Goal: Task Accomplishment & Management: Use online tool/utility

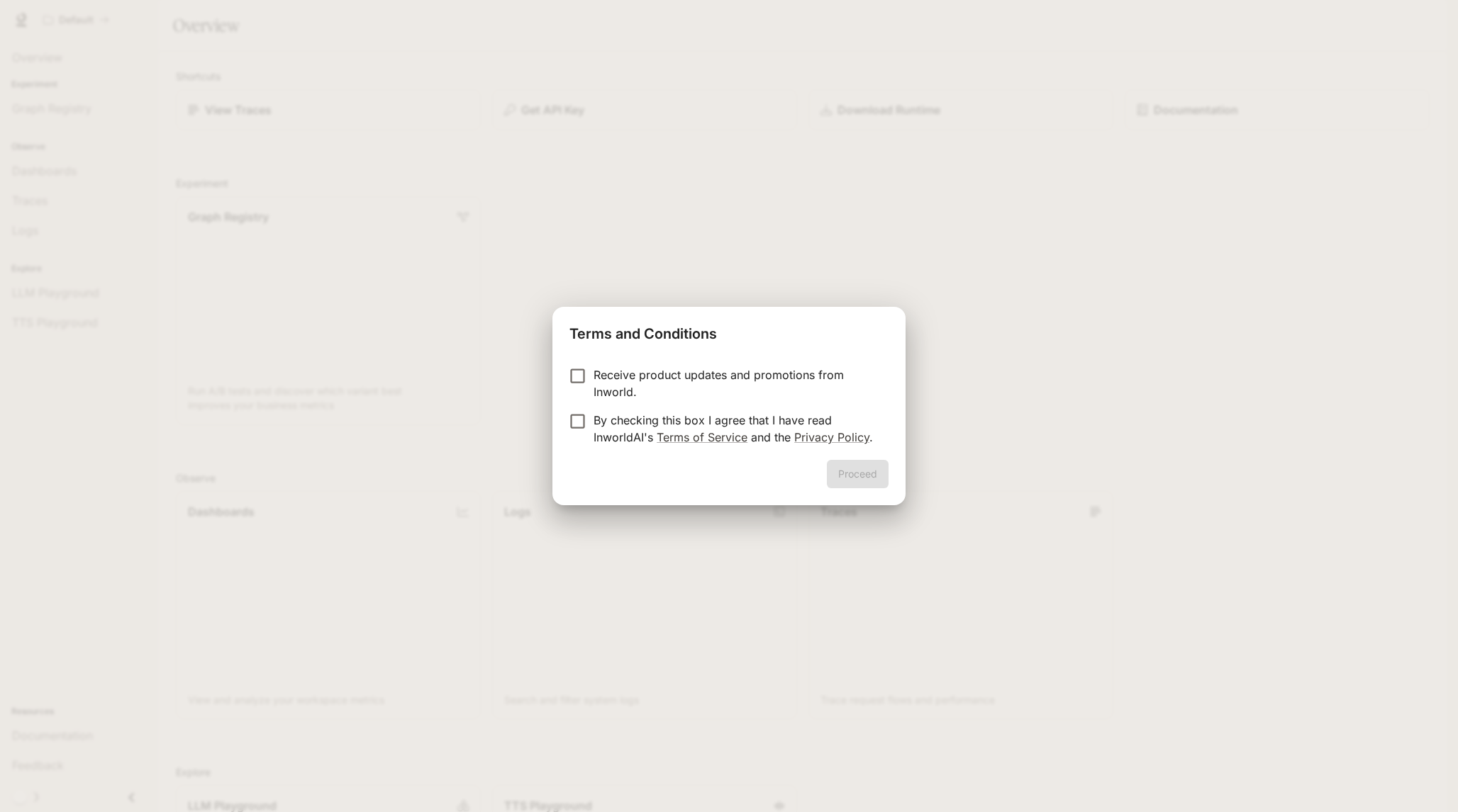
click at [639, 421] on p "By checking this box I agree that I have read InworldAI's Terms of Service and …" at bounding box center [735, 428] width 283 height 34
click at [873, 472] on button "Proceed" at bounding box center [857, 473] width 62 height 28
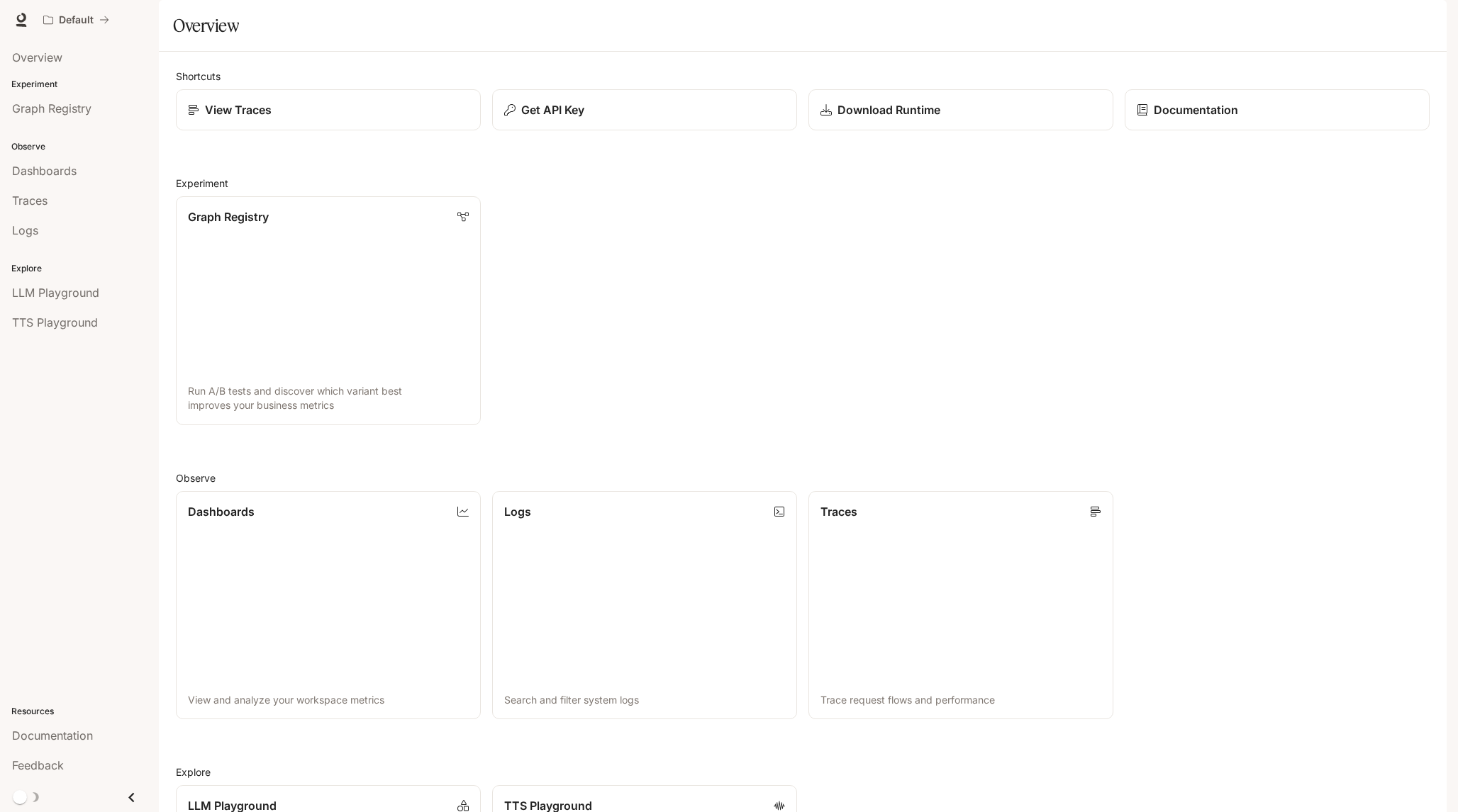
click at [1431, 18] on icon "button" at bounding box center [1427, 20] width 11 height 11
click at [1017, 73] on div at bounding box center [729, 406] width 1458 height 812
click at [38, 59] on span "Overview" at bounding box center [37, 57] width 51 height 17
click at [1363, 25] on span "Documentation" at bounding box center [1360, 20] width 70 height 18
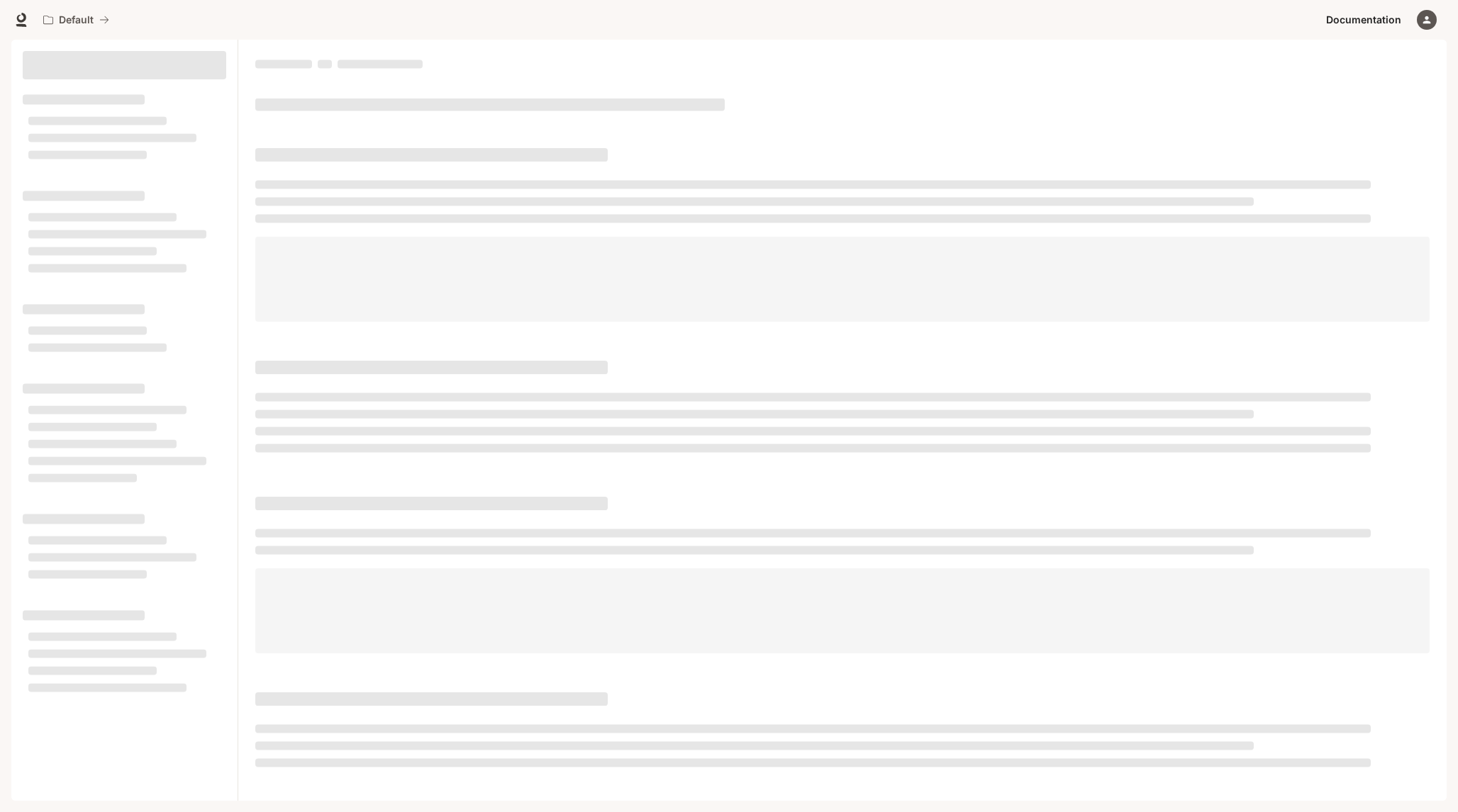
click at [1427, 18] on icon "button" at bounding box center [1427, 20] width 8 height 8
click at [1427, 18] on div at bounding box center [729, 406] width 1458 height 812
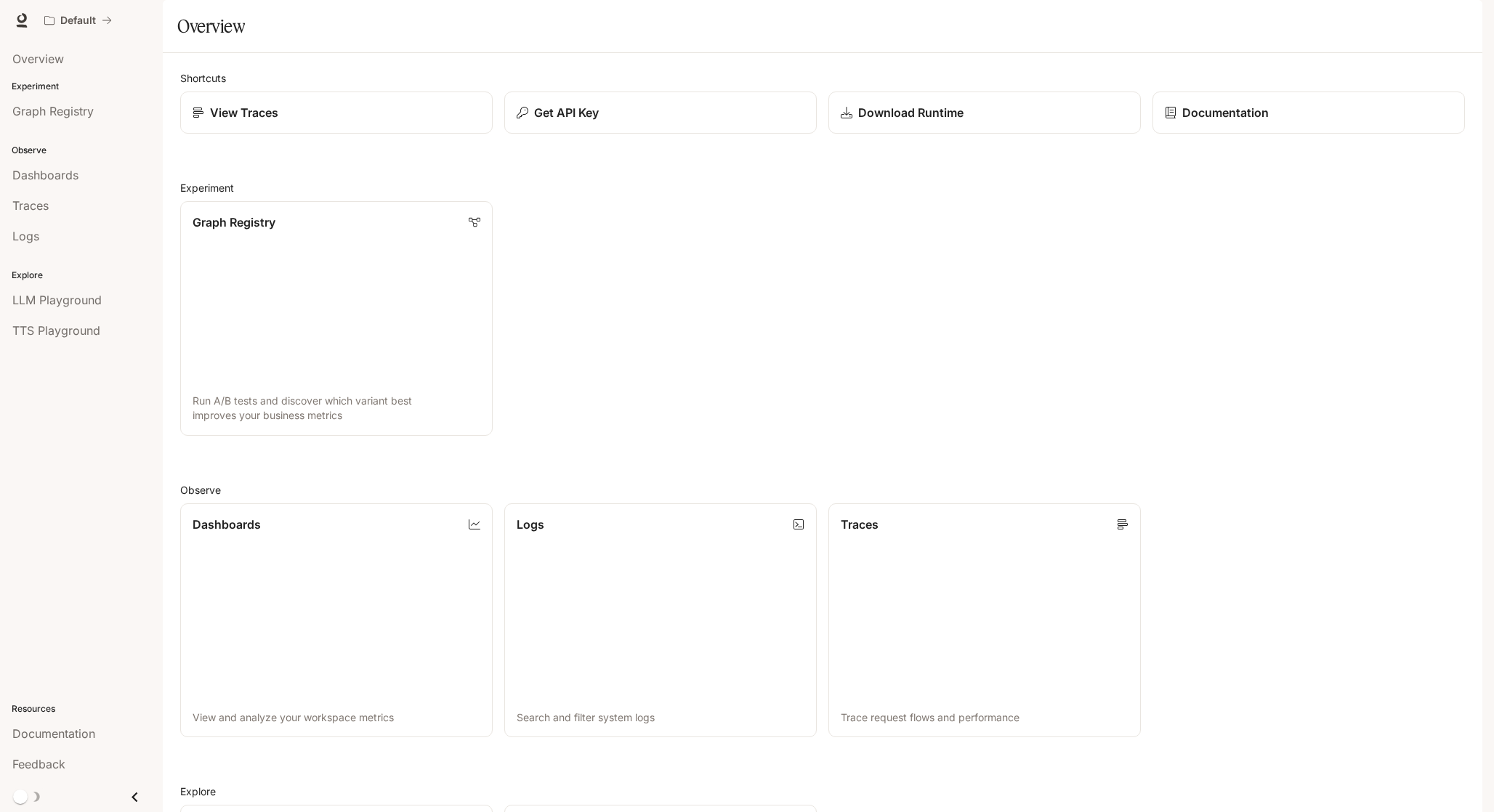
click at [1455, 19] on div "button" at bounding box center [1461, 20] width 21 height 21
click at [1455, 19] on div at bounding box center [747, 406] width 1494 height 812
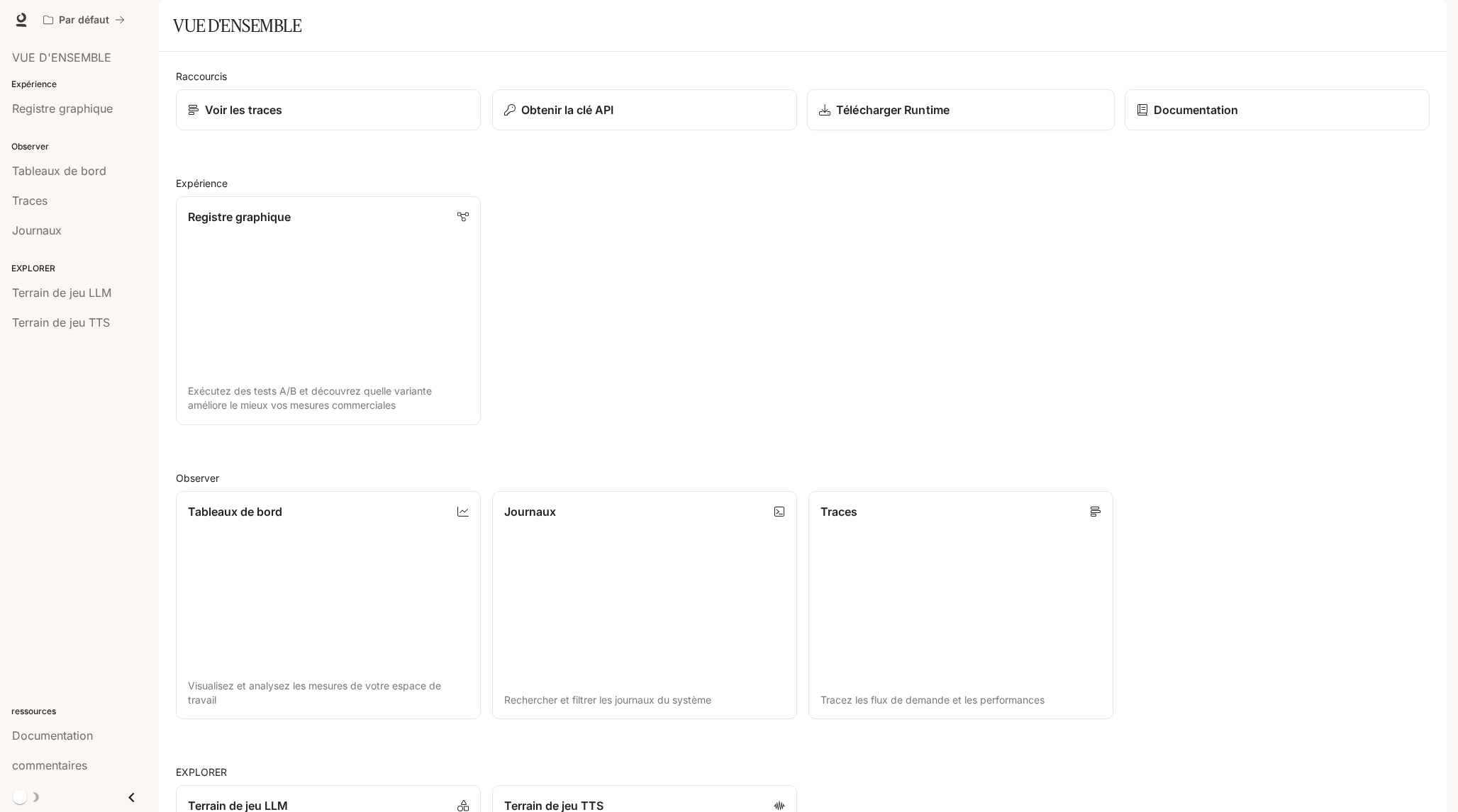
click at [884, 118] on p "Télécharger Runtime" at bounding box center [892, 109] width 113 height 17
click at [290, 118] on div "Voir les traces" at bounding box center [328, 109] width 283 height 17
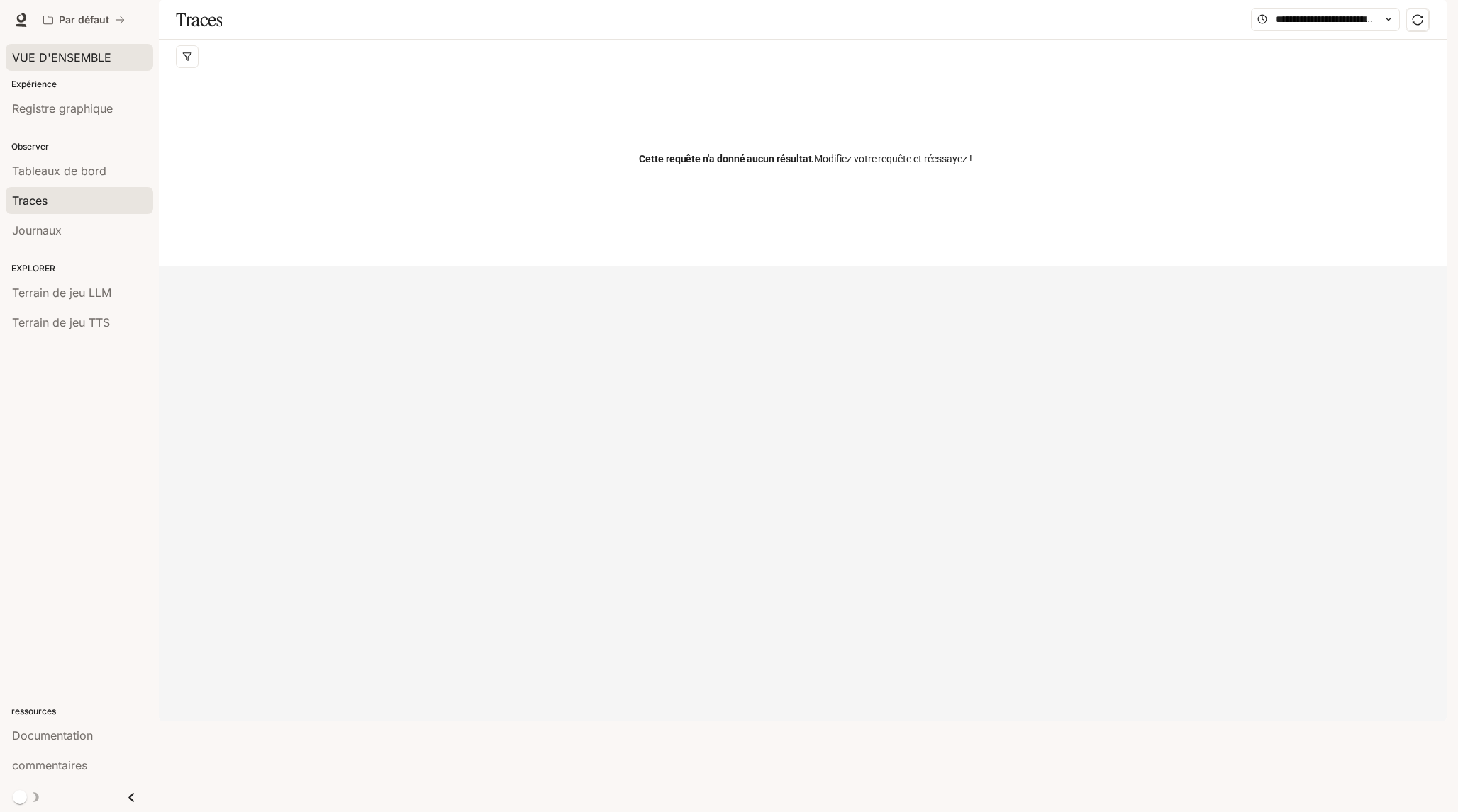
click at [83, 64] on span "VUE D'ENSEMBLE" at bounding box center [62, 57] width 100 height 17
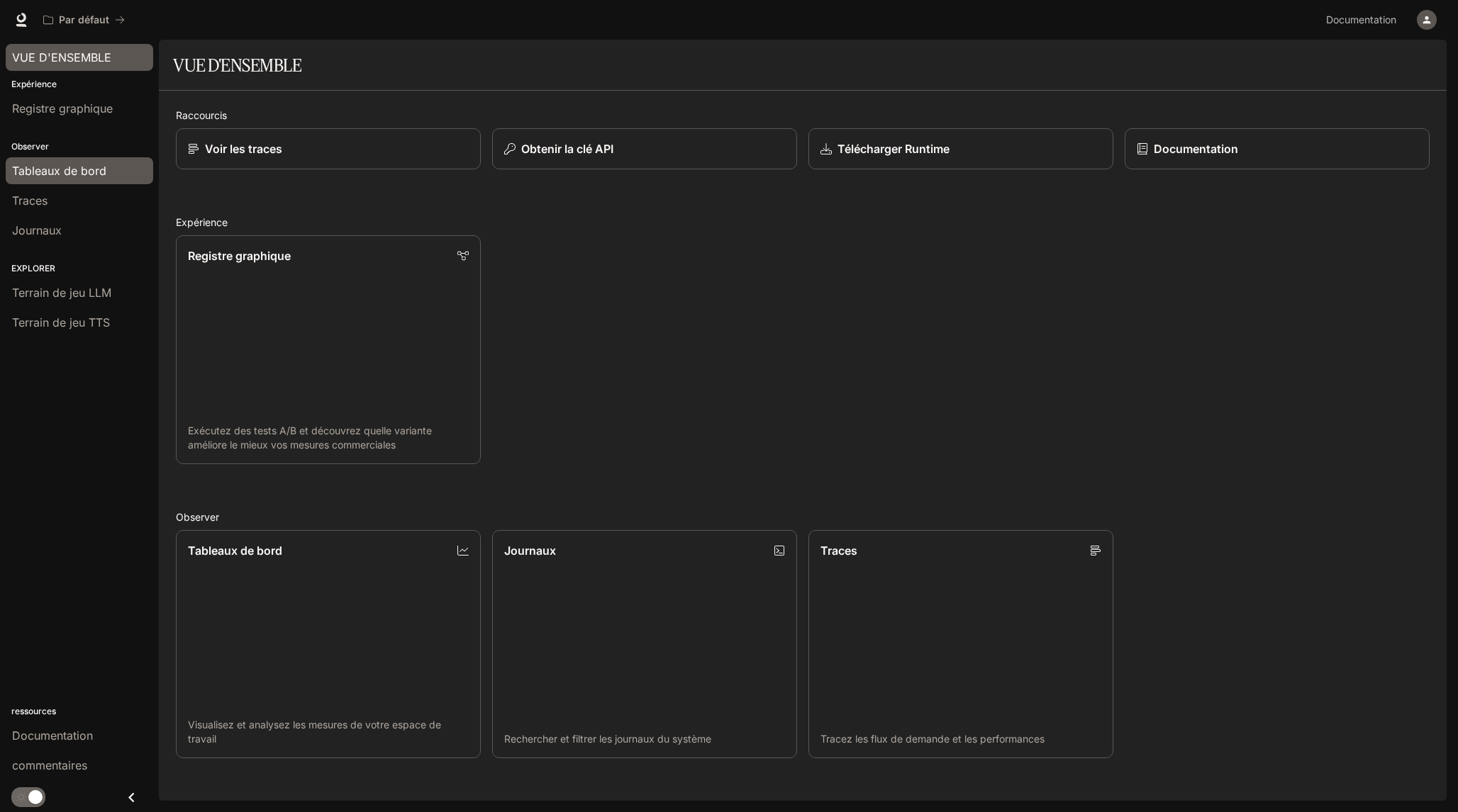
click at [127, 168] on div "Tableaux de bord" at bounding box center [79, 170] width 135 height 17
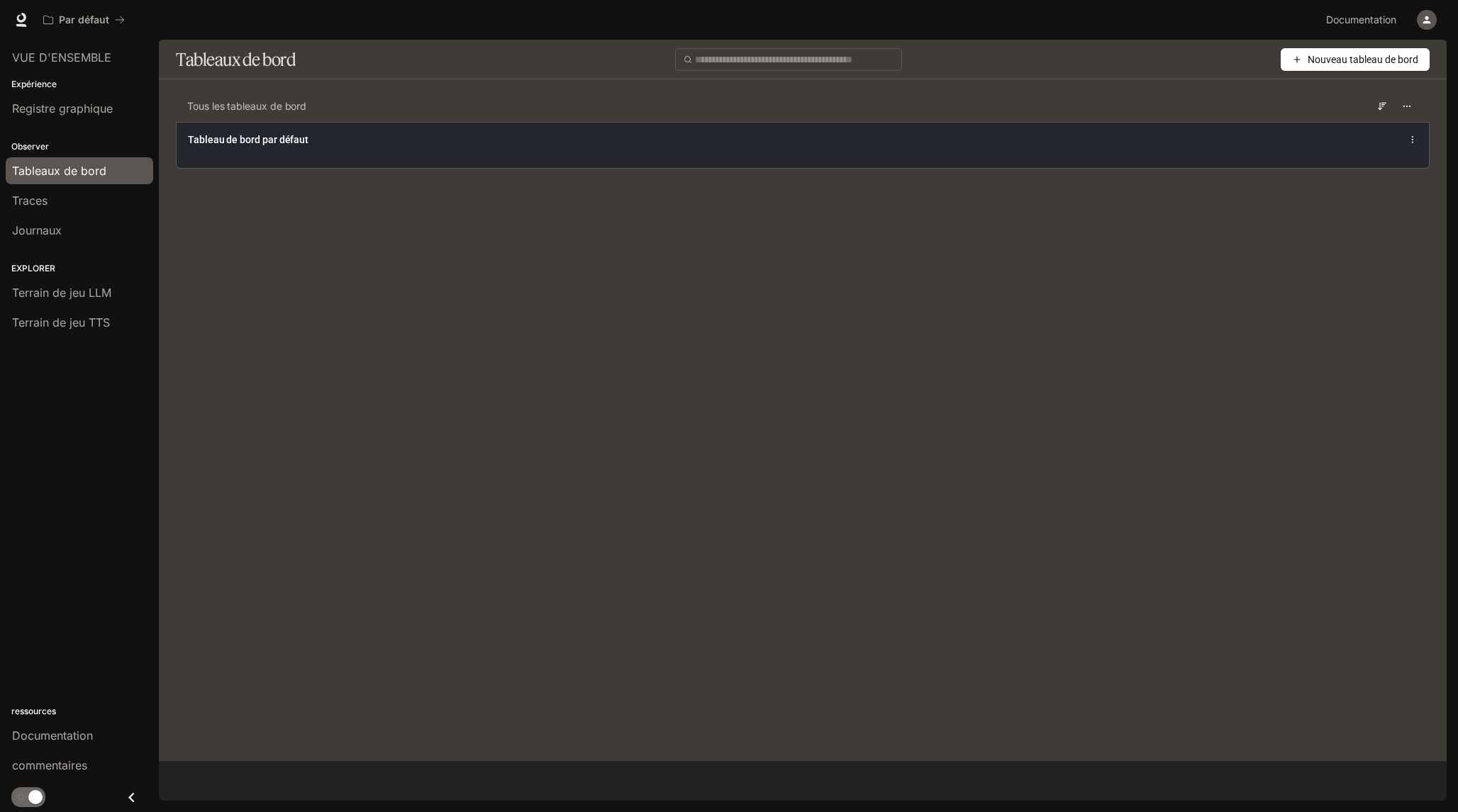
click at [342, 148] on div "Tableau de bord par défaut" at bounding box center [802, 139] width 1229 height 17
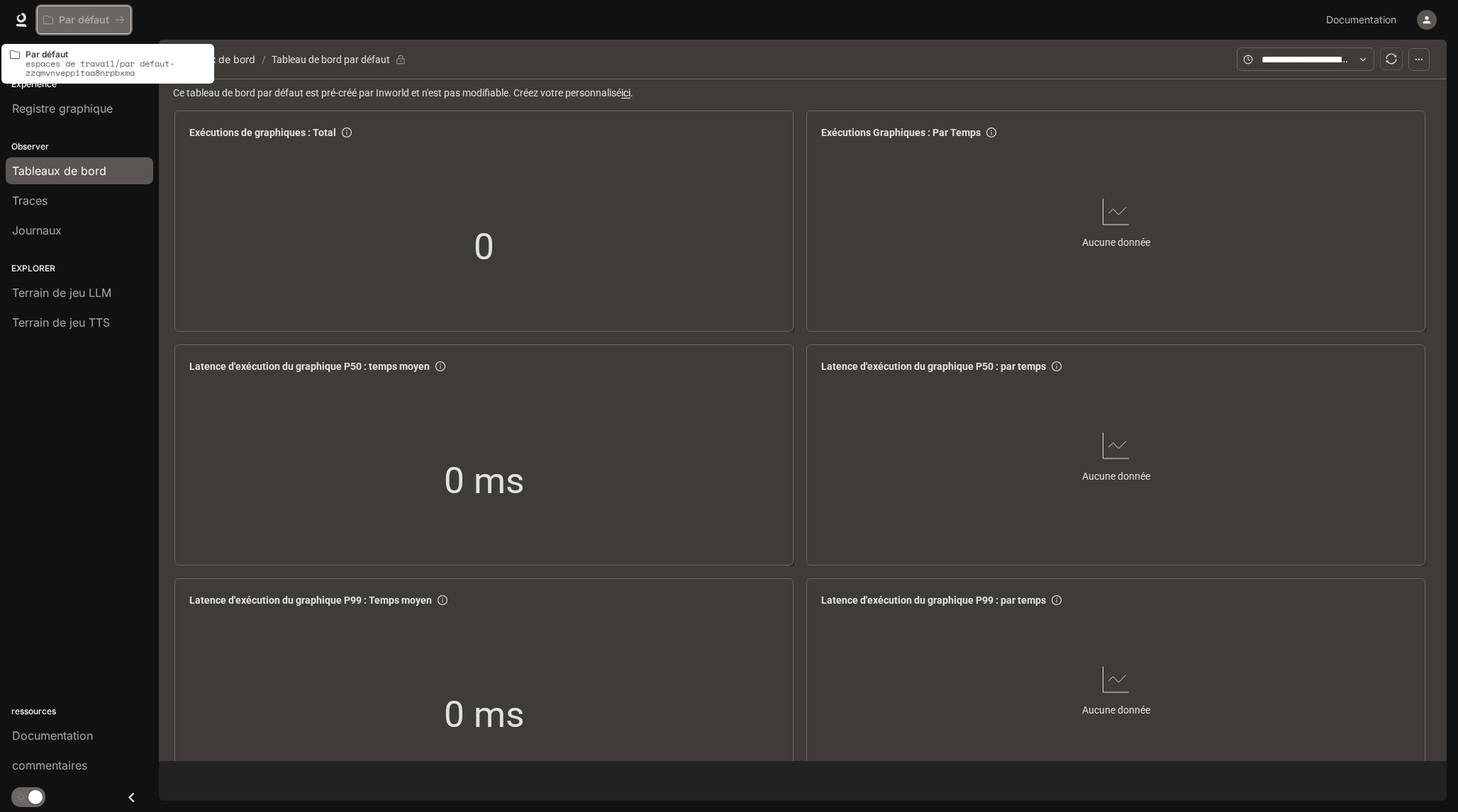
click at [51, 18] on icon "Tous les espaces de travail" at bounding box center [48, 20] width 10 height 10
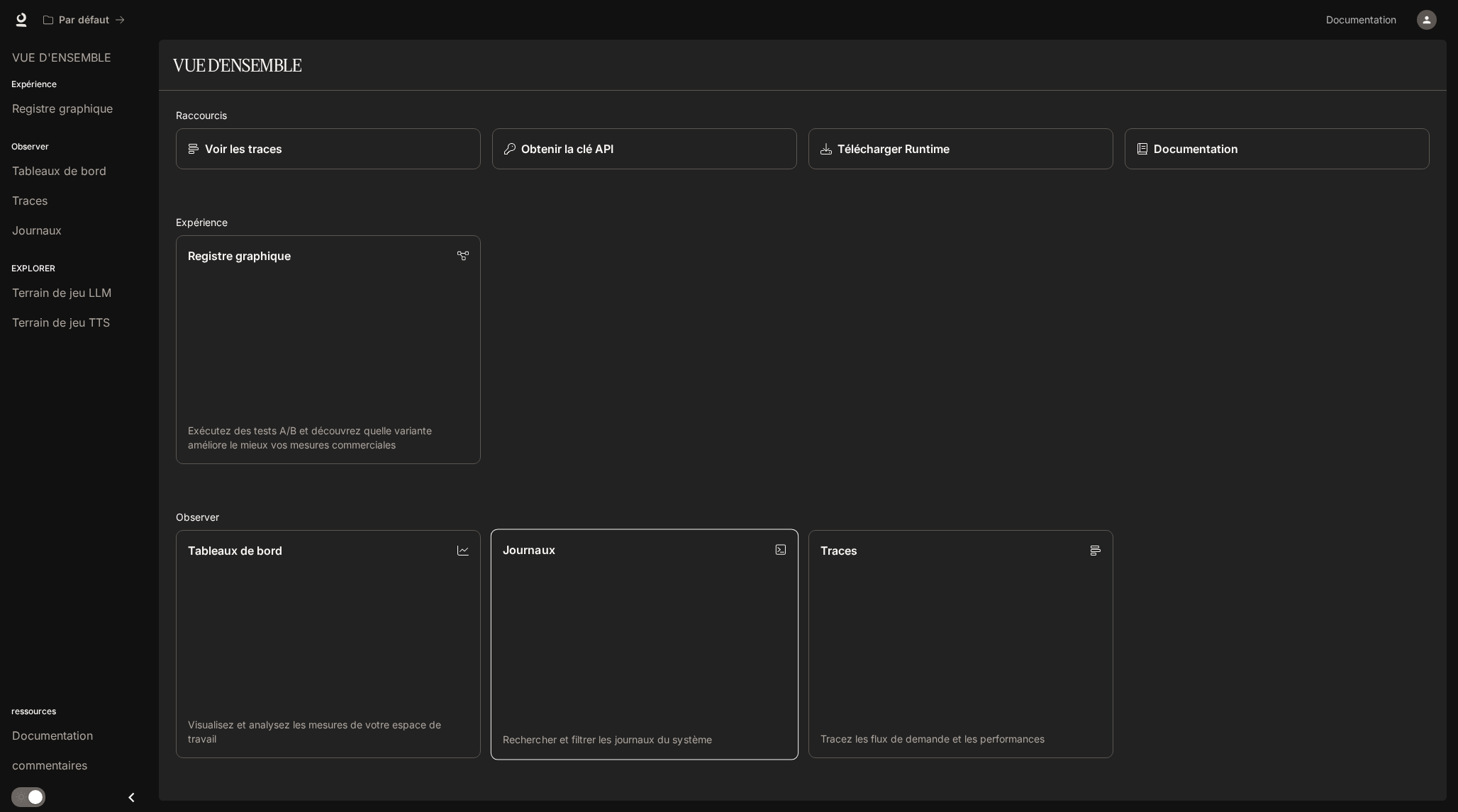
click at [742, 582] on link "Journaux Rechercher et filtrer les journaux du système" at bounding box center [644, 644] width 307 height 231
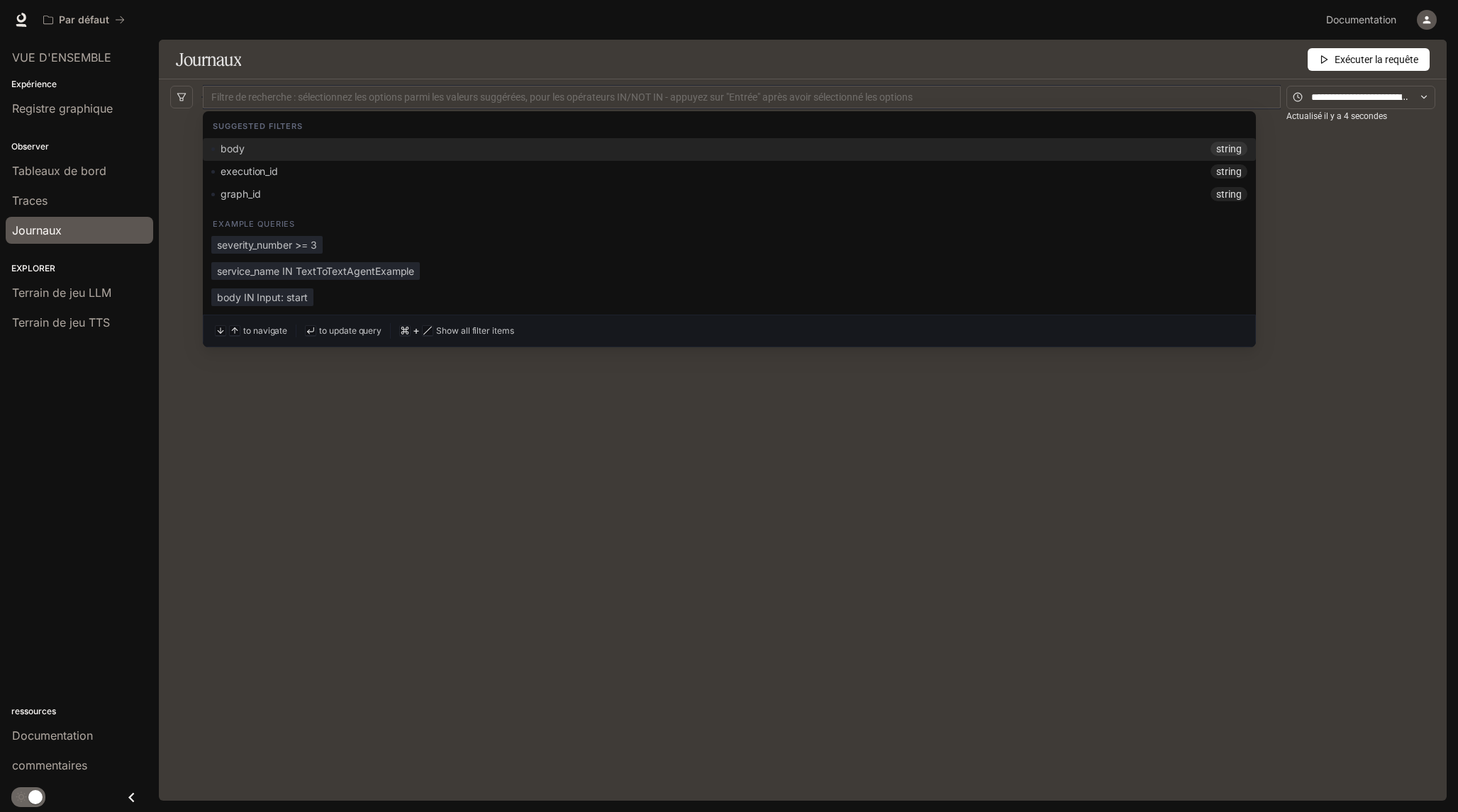
click at [1004, 93] on div at bounding box center [741, 97] width 1070 height 9
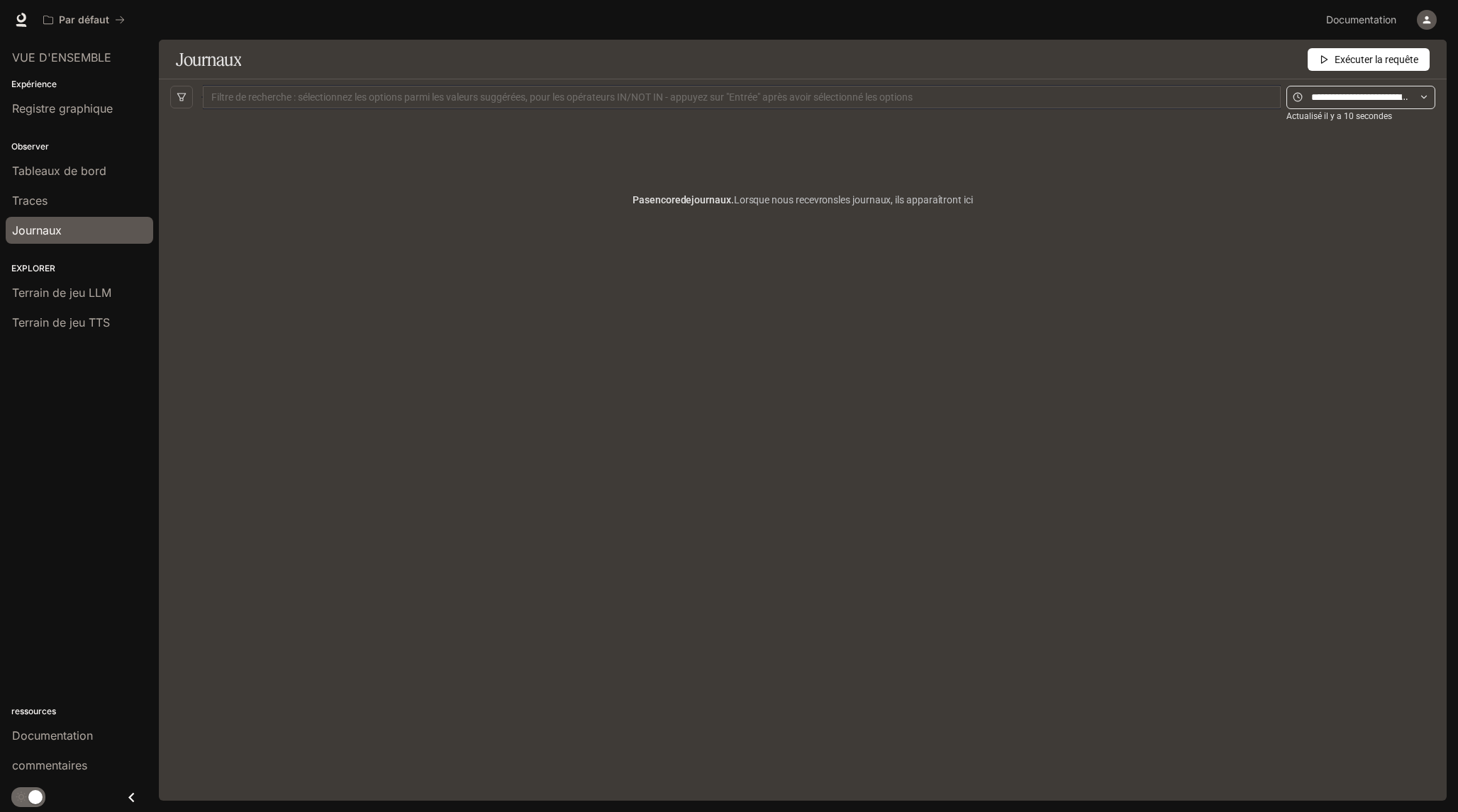
click at [1434, 98] on span at bounding box center [1360, 97] width 149 height 23
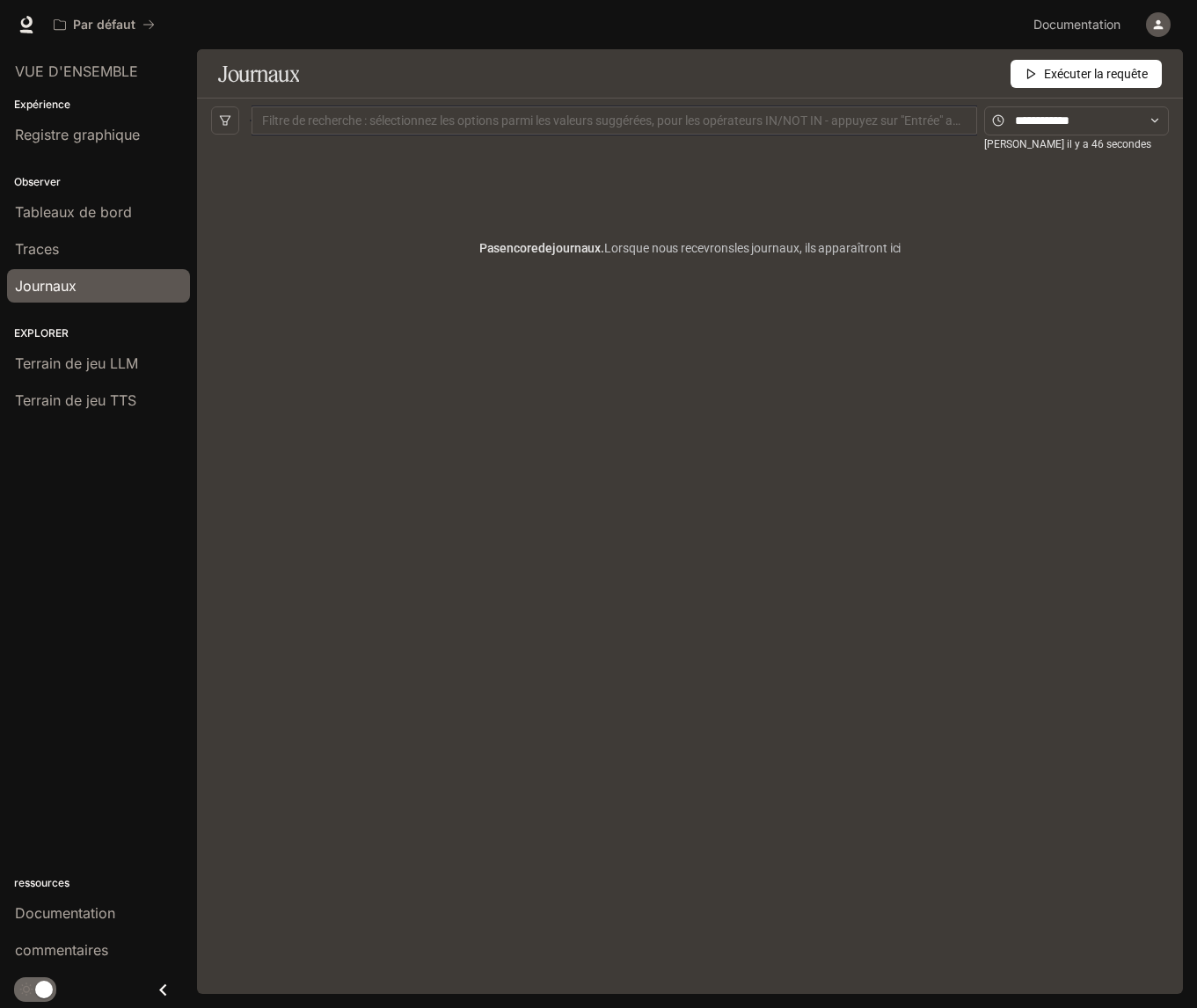
click at [1064, 70] on span "Exécuter la requête" at bounding box center [1095, 73] width 104 height 19
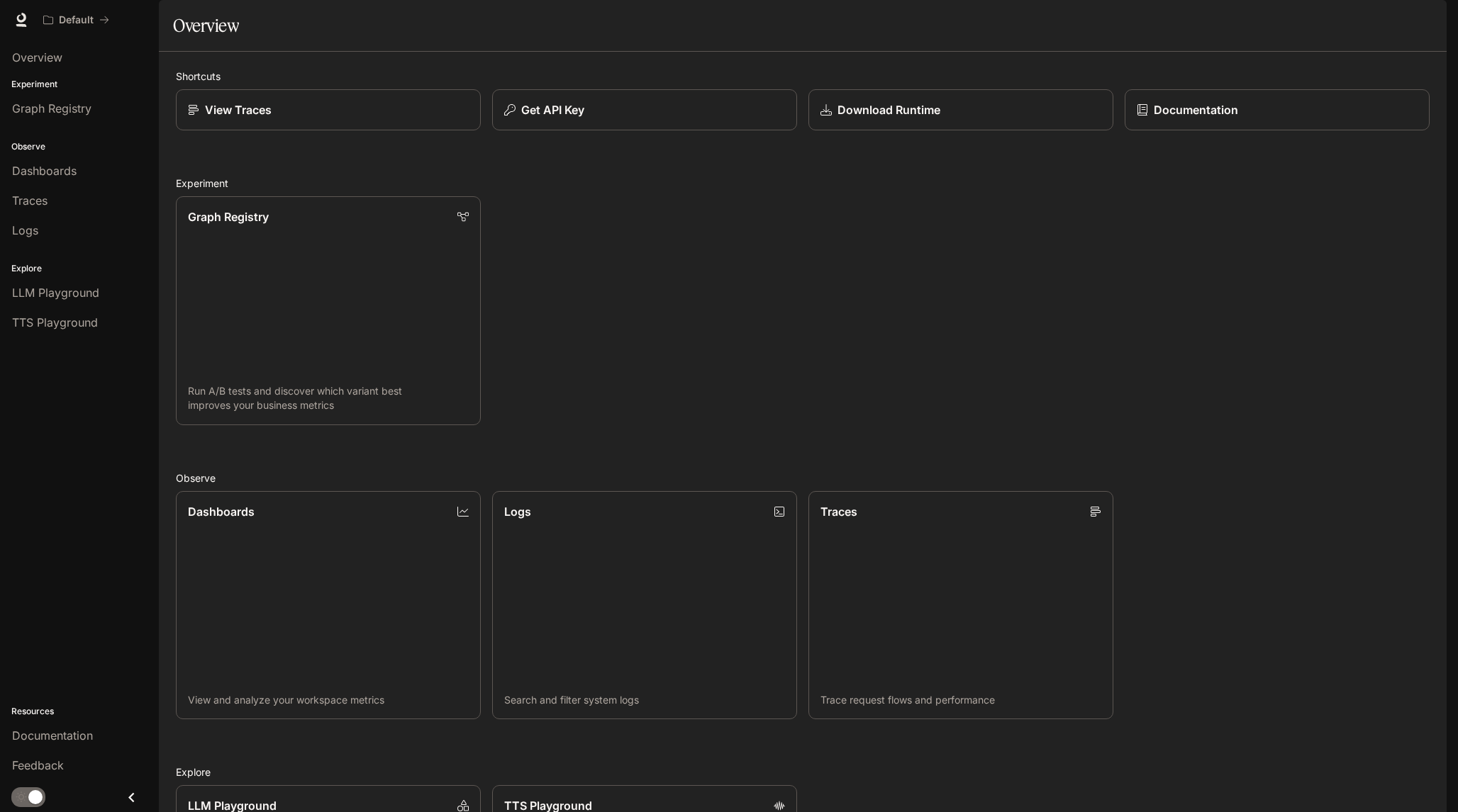
click at [14, 22] on icon at bounding box center [22, 20] width 14 height 14
click at [1422, 21] on icon "button" at bounding box center [1427, 20] width 11 height 11
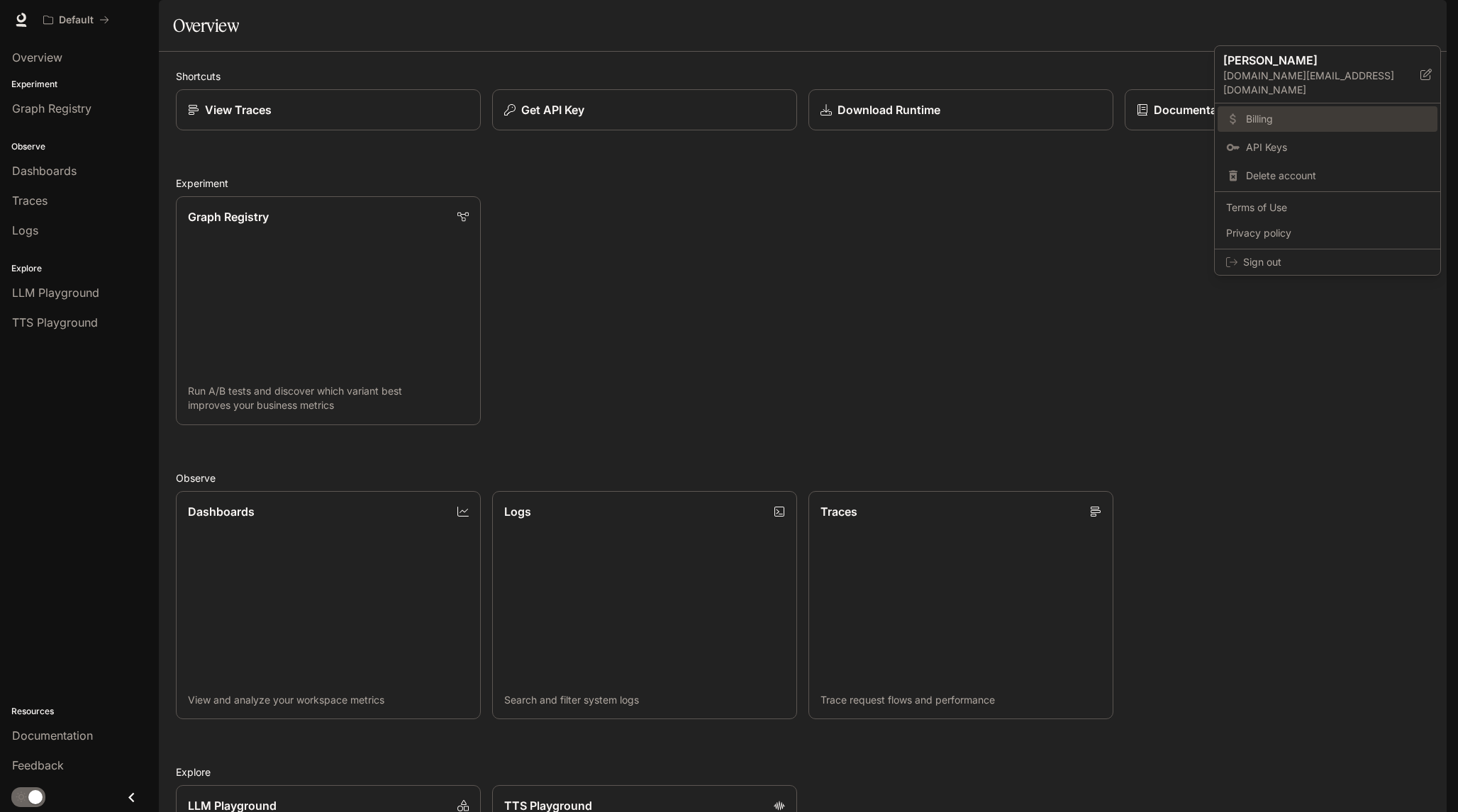
click at [1264, 106] on link "Billing" at bounding box center [1327, 119] width 220 height 26
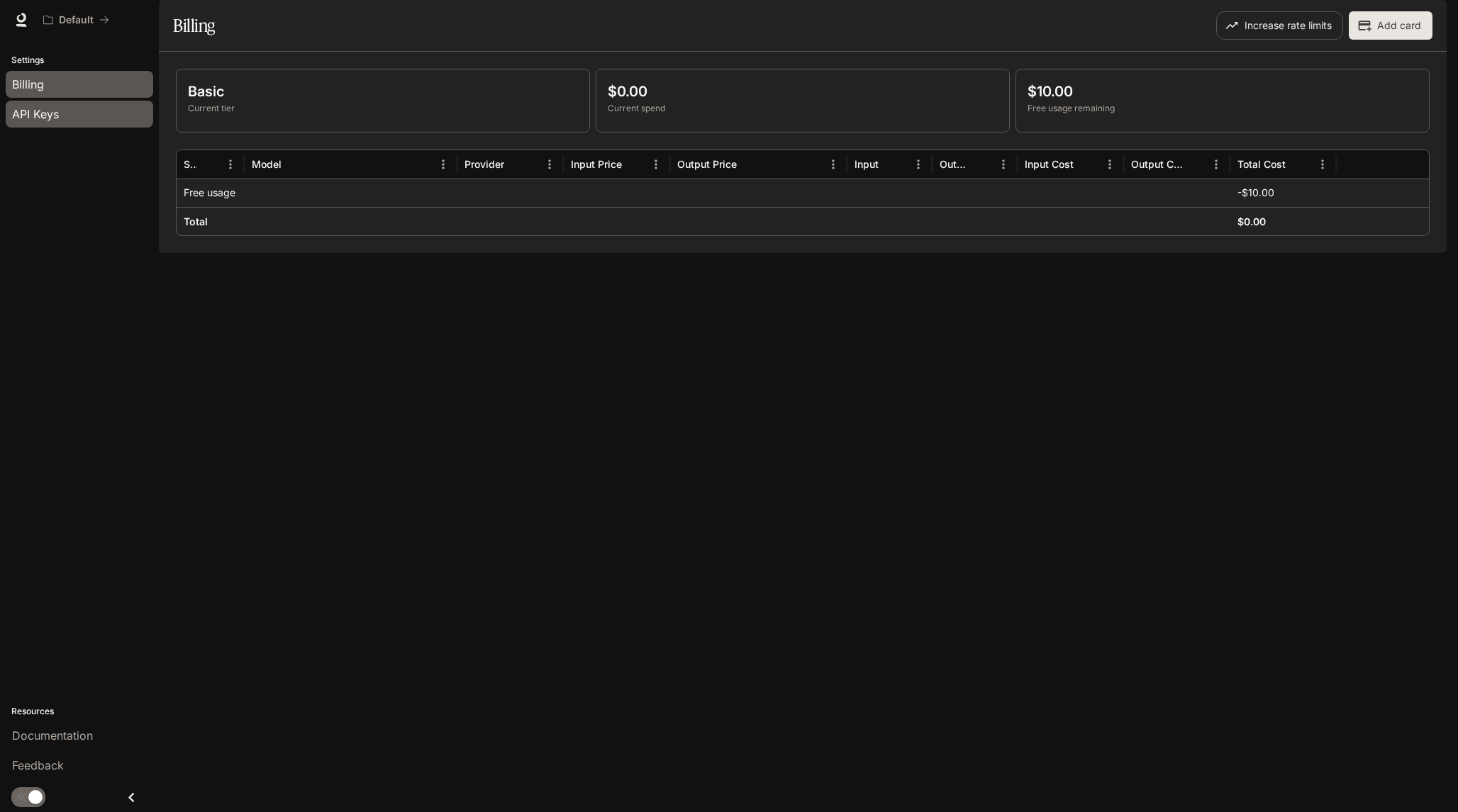
click at [86, 117] on div "API Keys" at bounding box center [79, 114] width 135 height 17
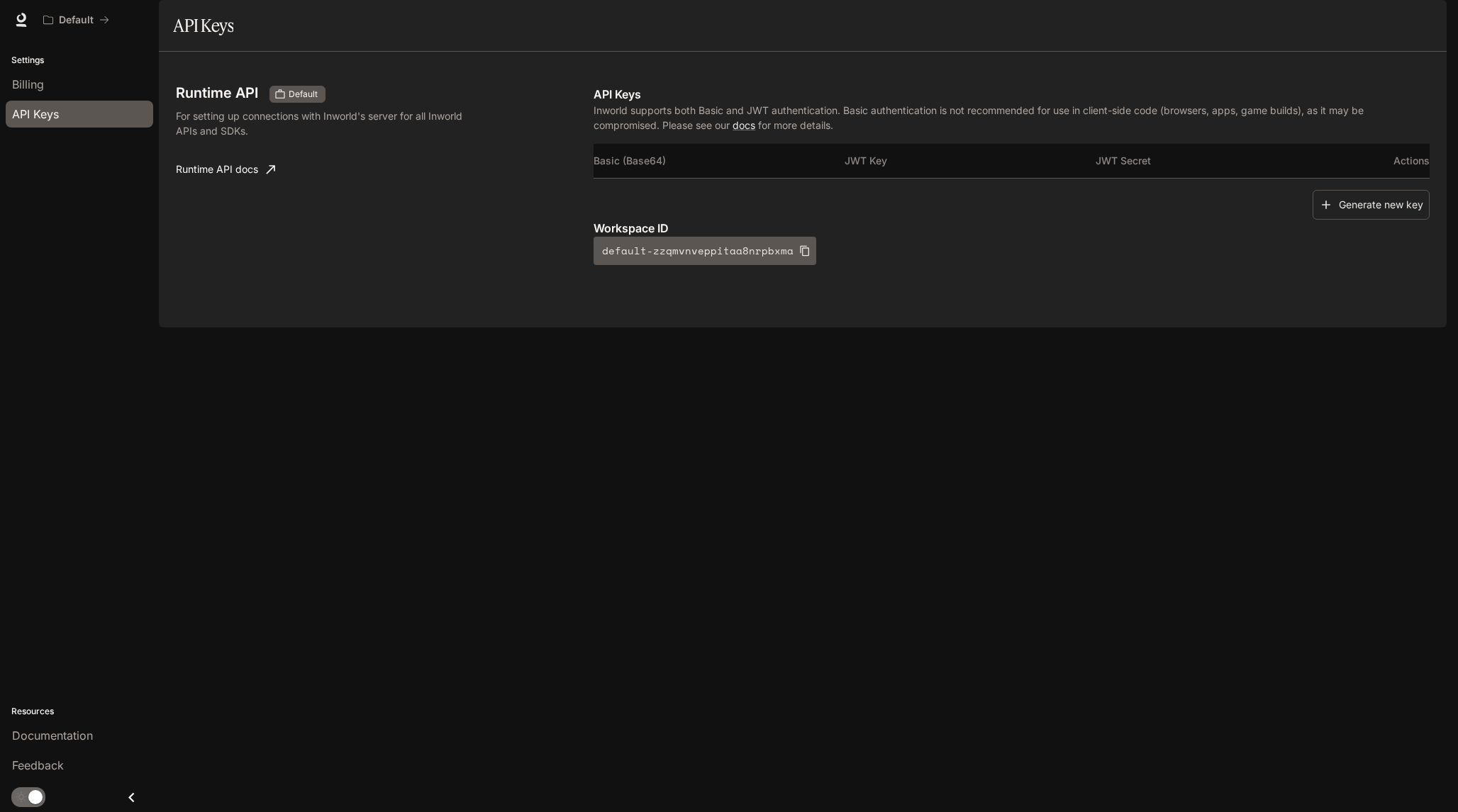
click at [25, 26] on icon at bounding box center [21, 26] width 10 height 3
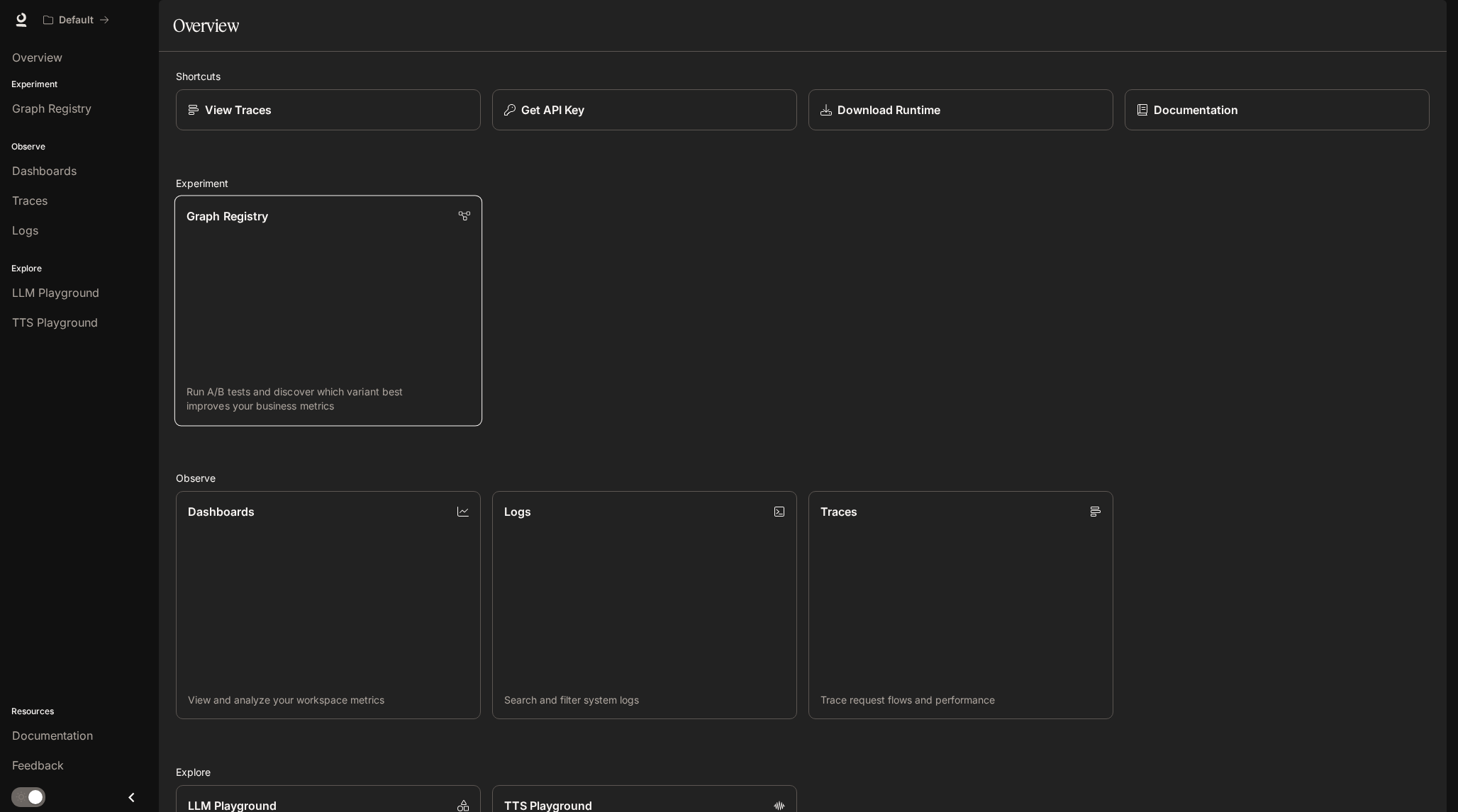
click at [466, 221] on icon at bounding box center [464, 216] width 11 height 11
click at [234, 609] on link "Dashboards View and analyze your workspace metrics" at bounding box center [328, 605] width 307 height 231
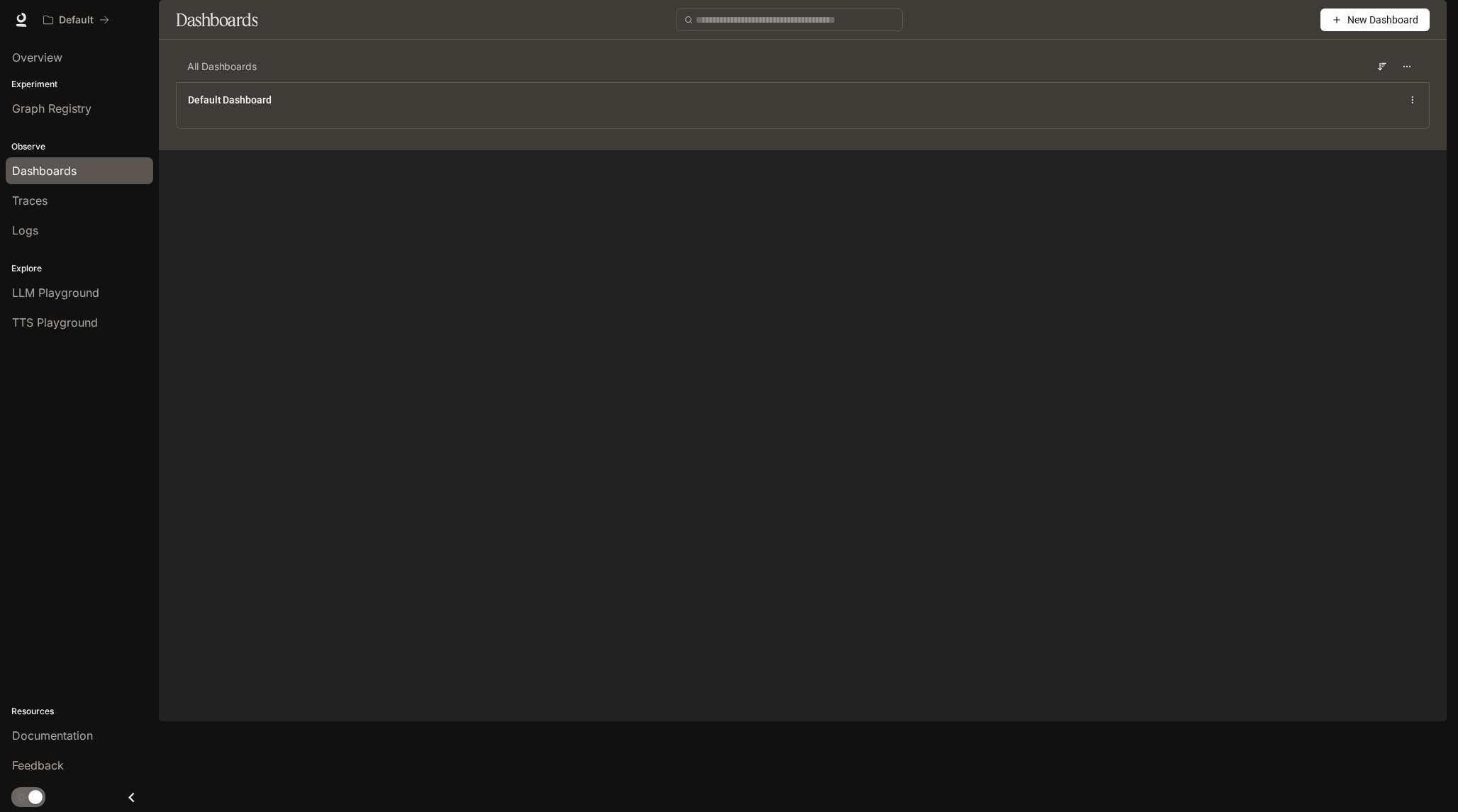
click at [1352, 27] on span "New Dashboard" at bounding box center [1383, 19] width 71 height 15
click at [28, 23] on link at bounding box center [21, 19] width 20 height 20
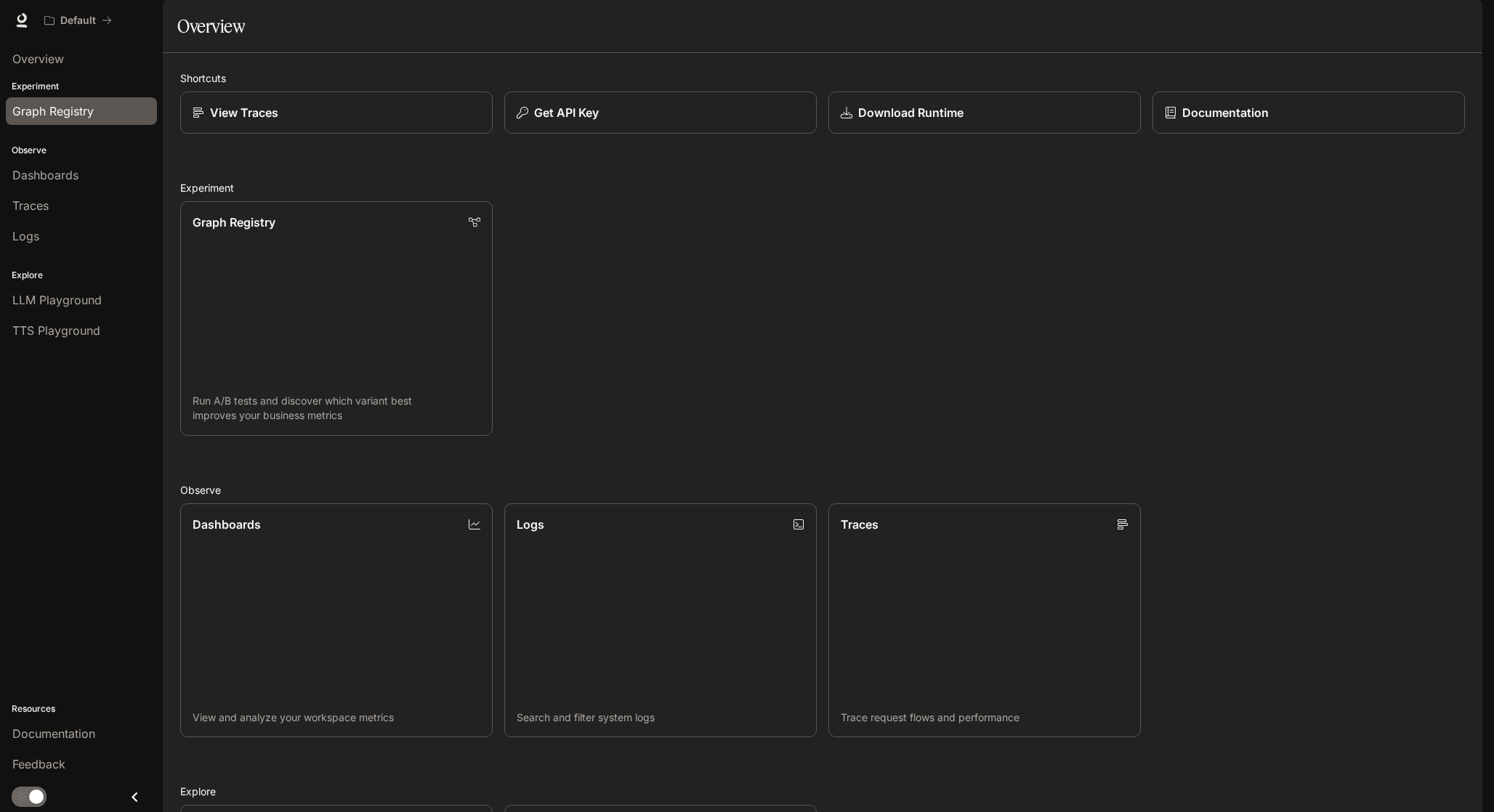
click at [59, 113] on span "Graph Registry" at bounding box center [53, 111] width 81 height 17
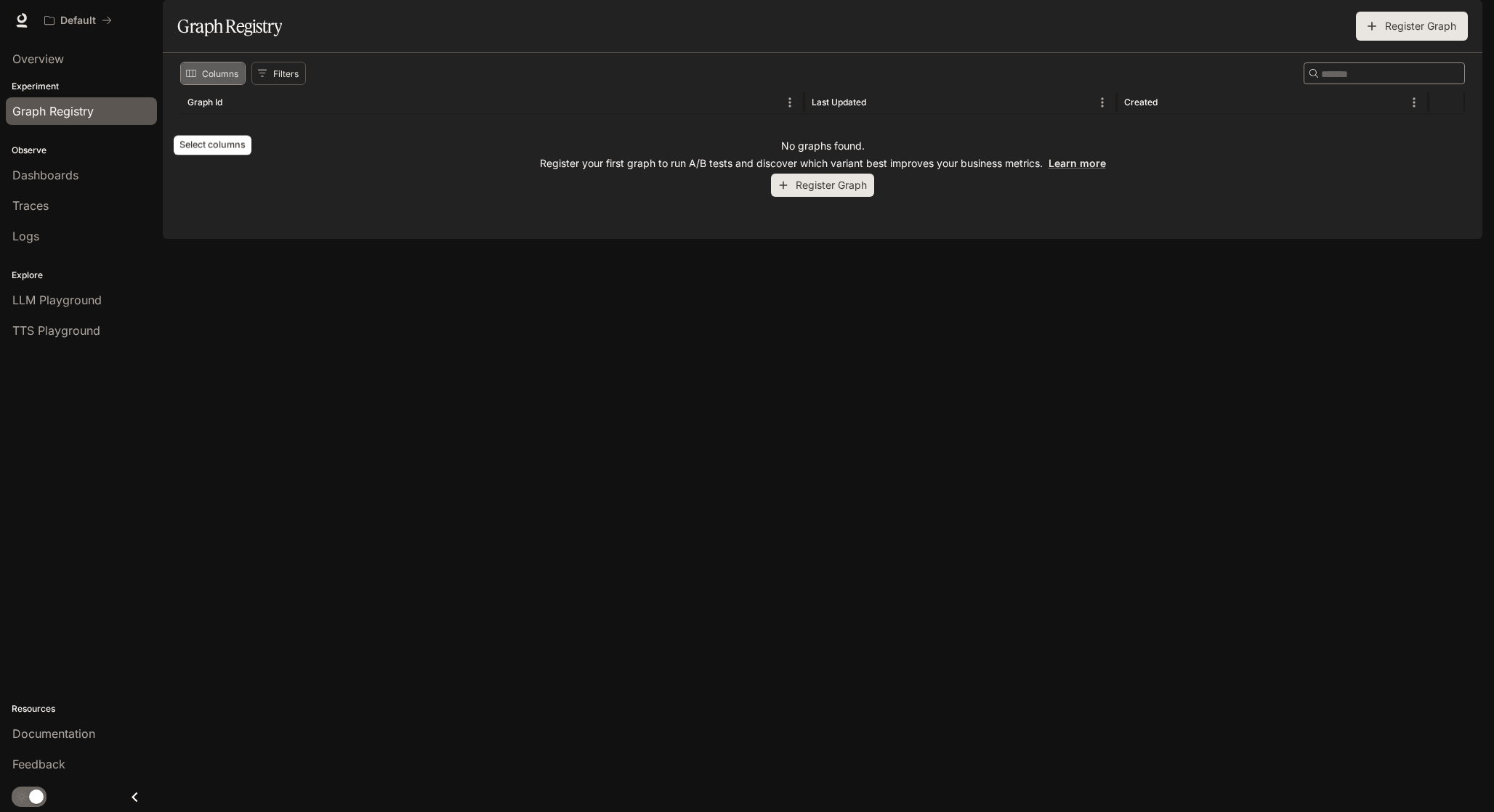
click at [216, 85] on button "Columns" at bounding box center [212, 73] width 65 height 23
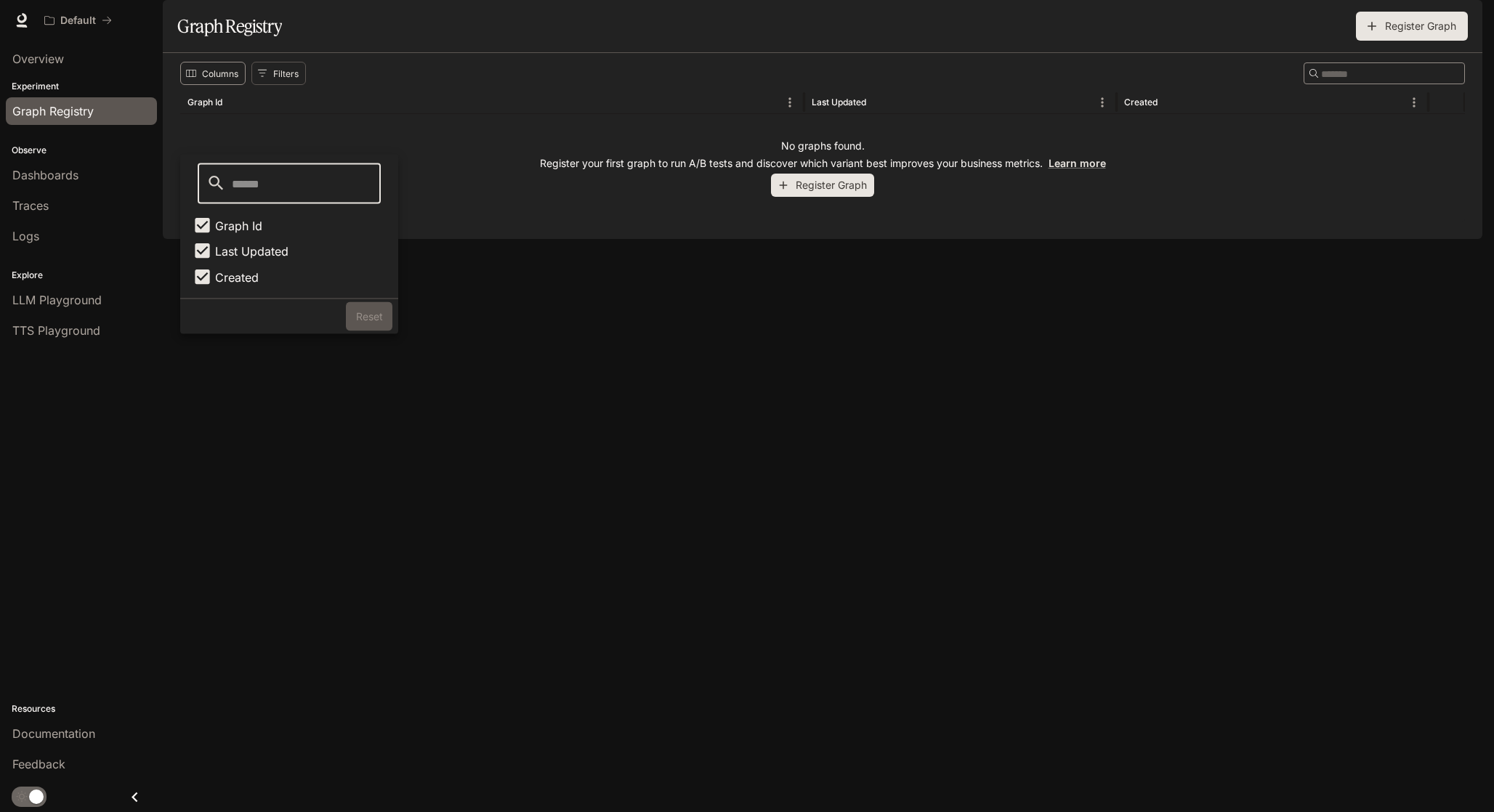
click at [216, 85] on button "Columns" at bounding box center [212, 73] width 65 height 23
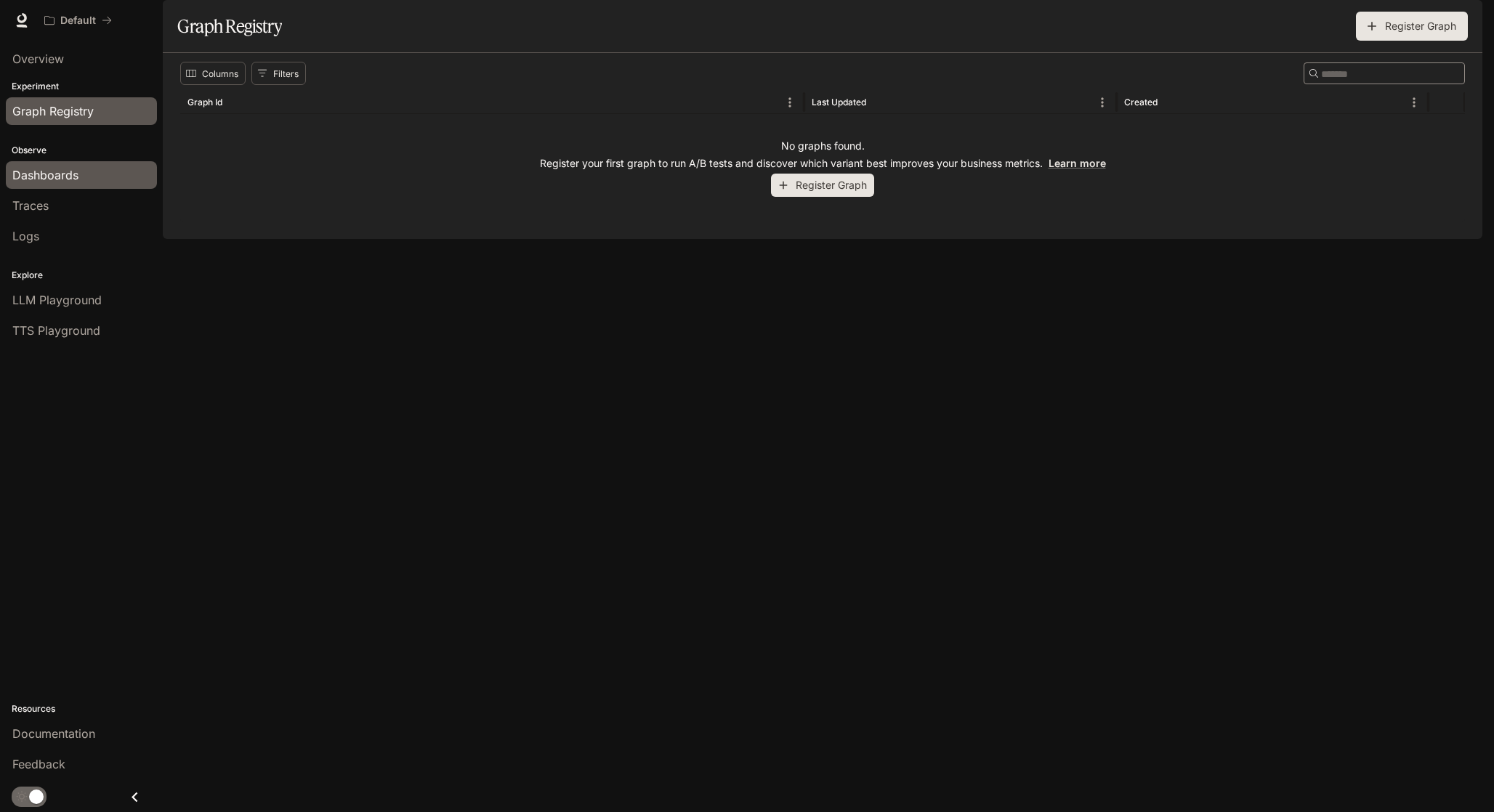
click at [79, 169] on div "Dashboards" at bounding box center [81, 174] width 138 height 17
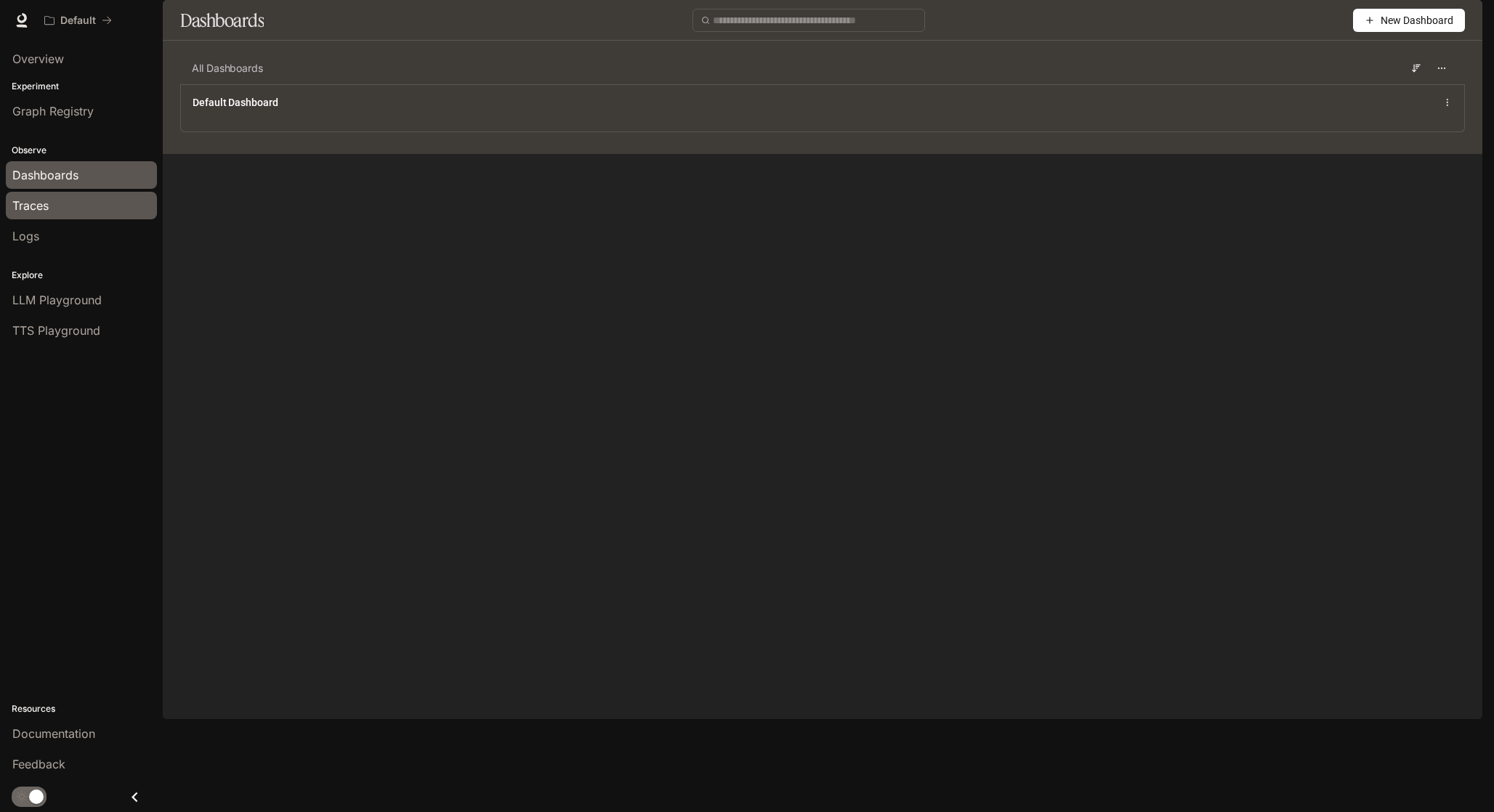
click at [64, 202] on div "Traces" at bounding box center [81, 205] width 138 height 17
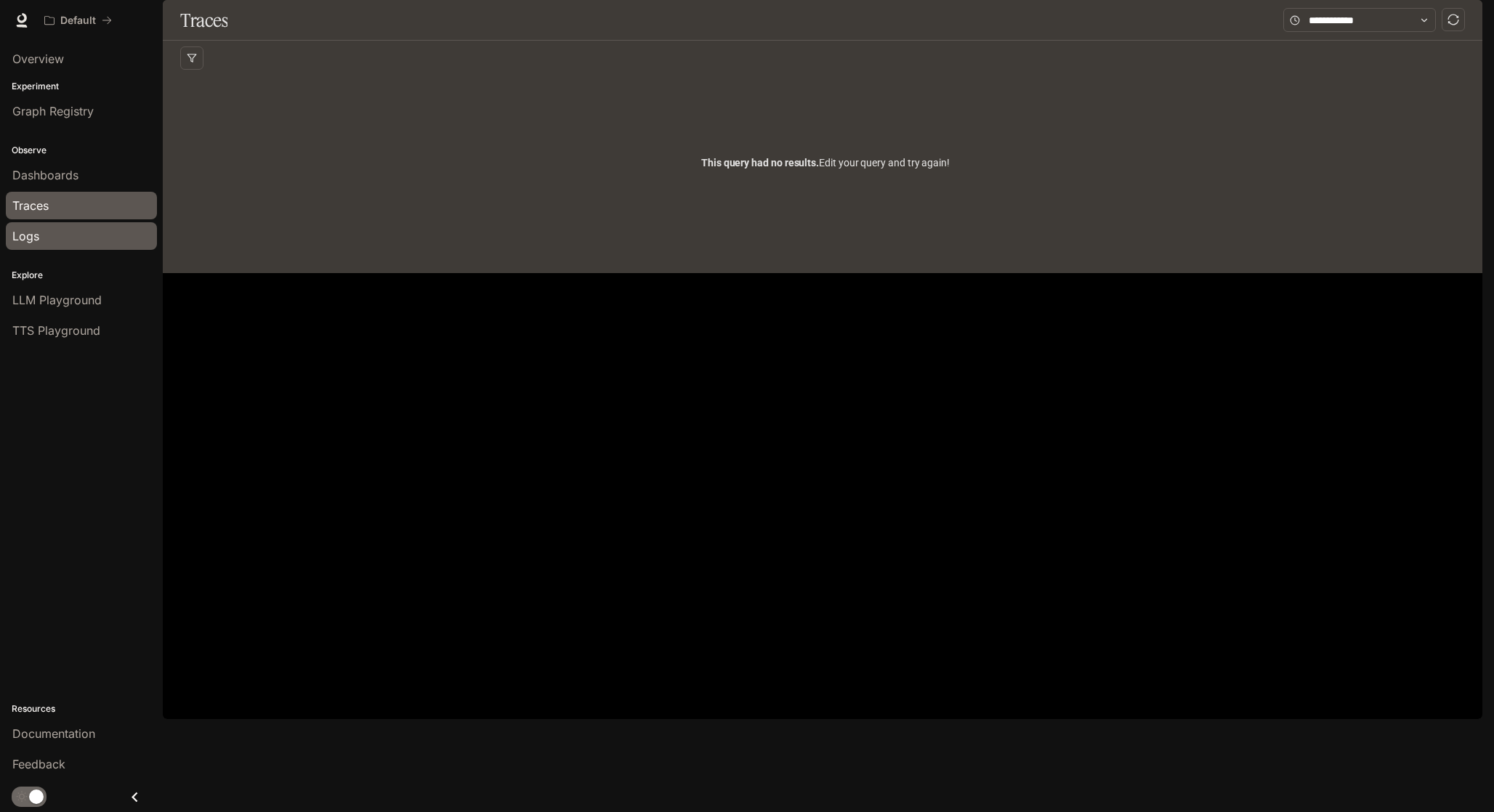
click at [43, 240] on div "Logs" at bounding box center [81, 235] width 138 height 17
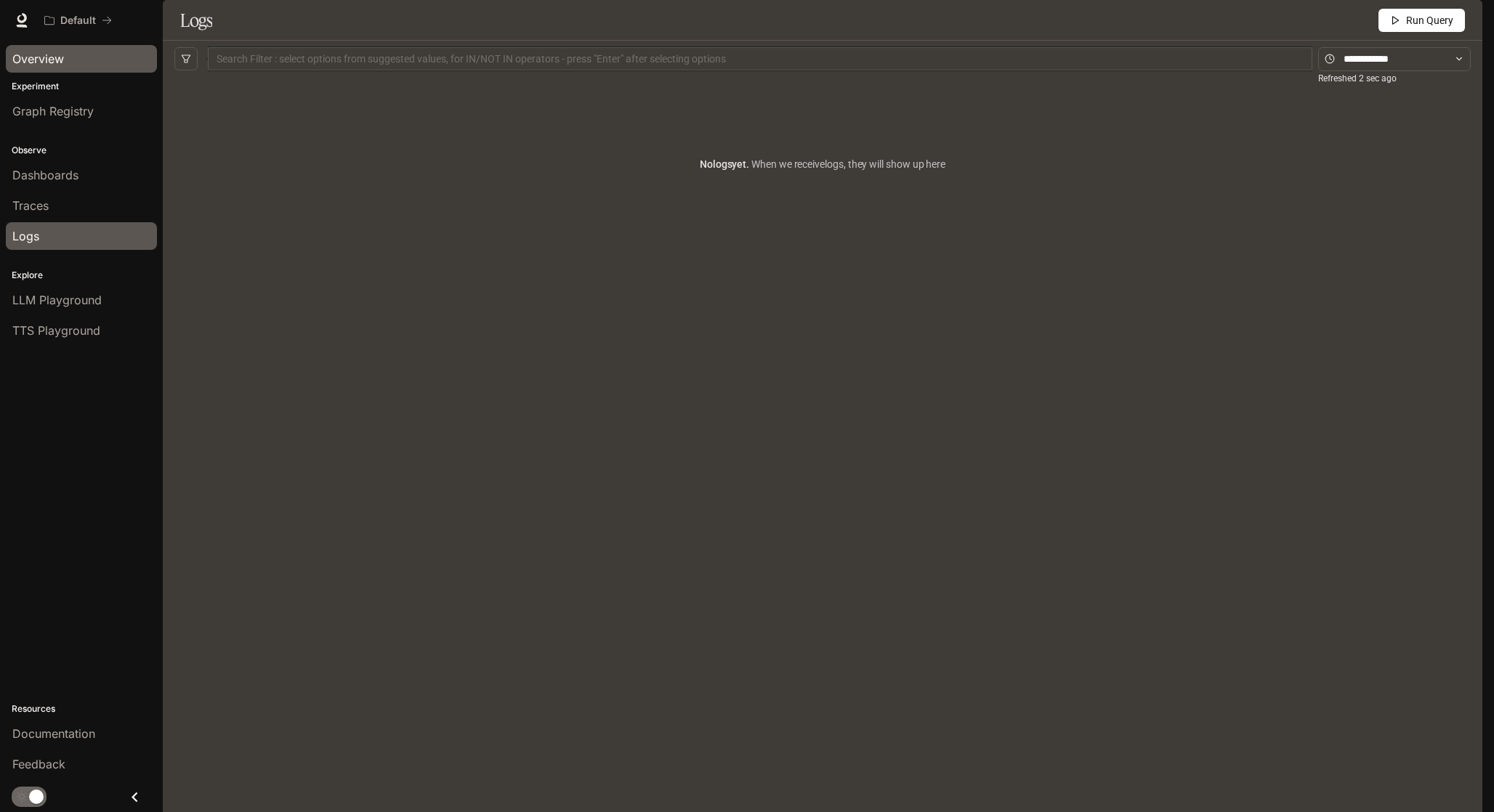
click at [84, 59] on div "Overview" at bounding box center [81, 58] width 138 height 17
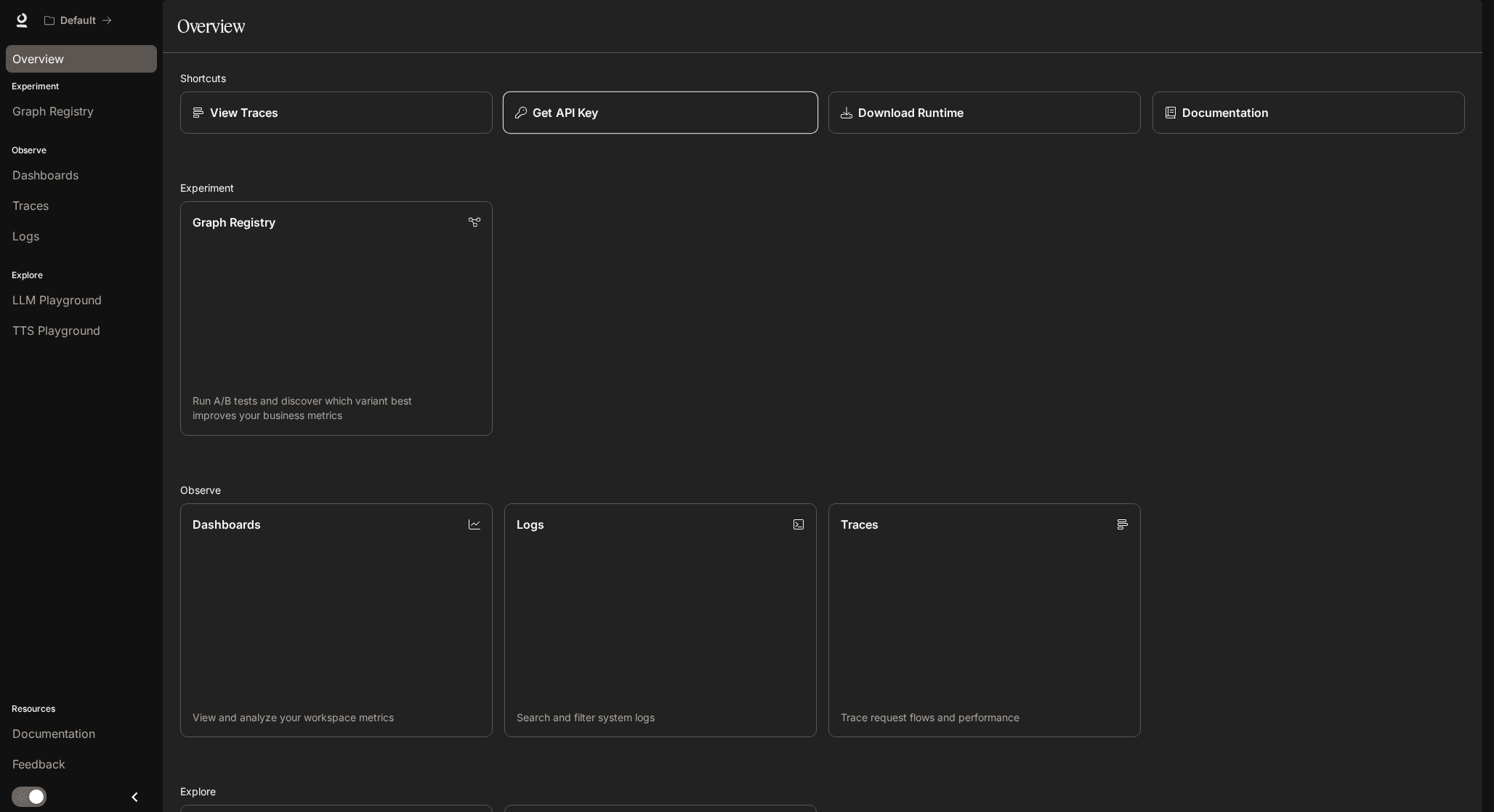
click at [568, 134] on button "Get API Key" at bounding box center [660, 113] width 315 height 43
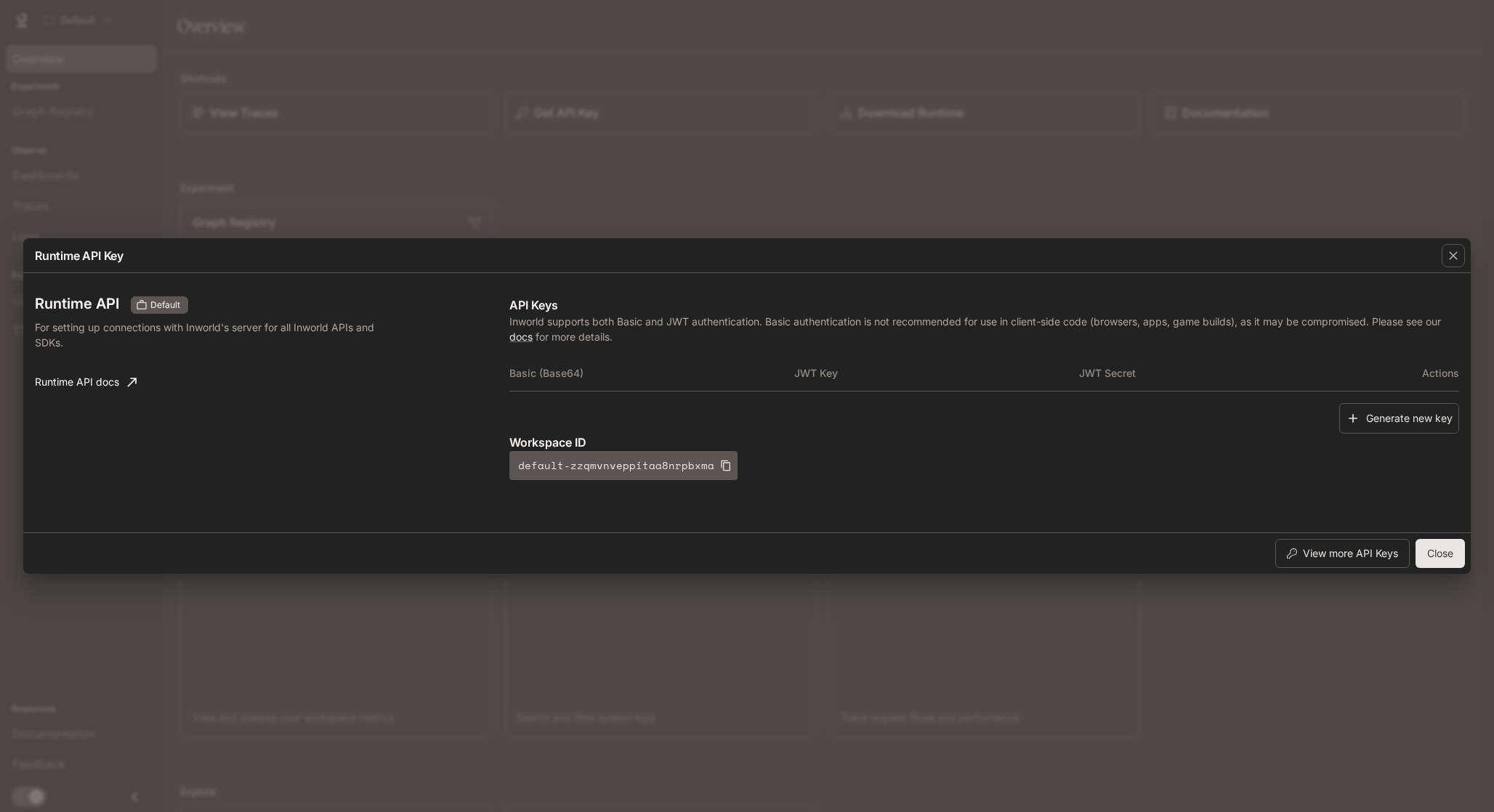
click at [1451, 562] on button "Close" at bounding box center [1440, 553] width 49 height 29
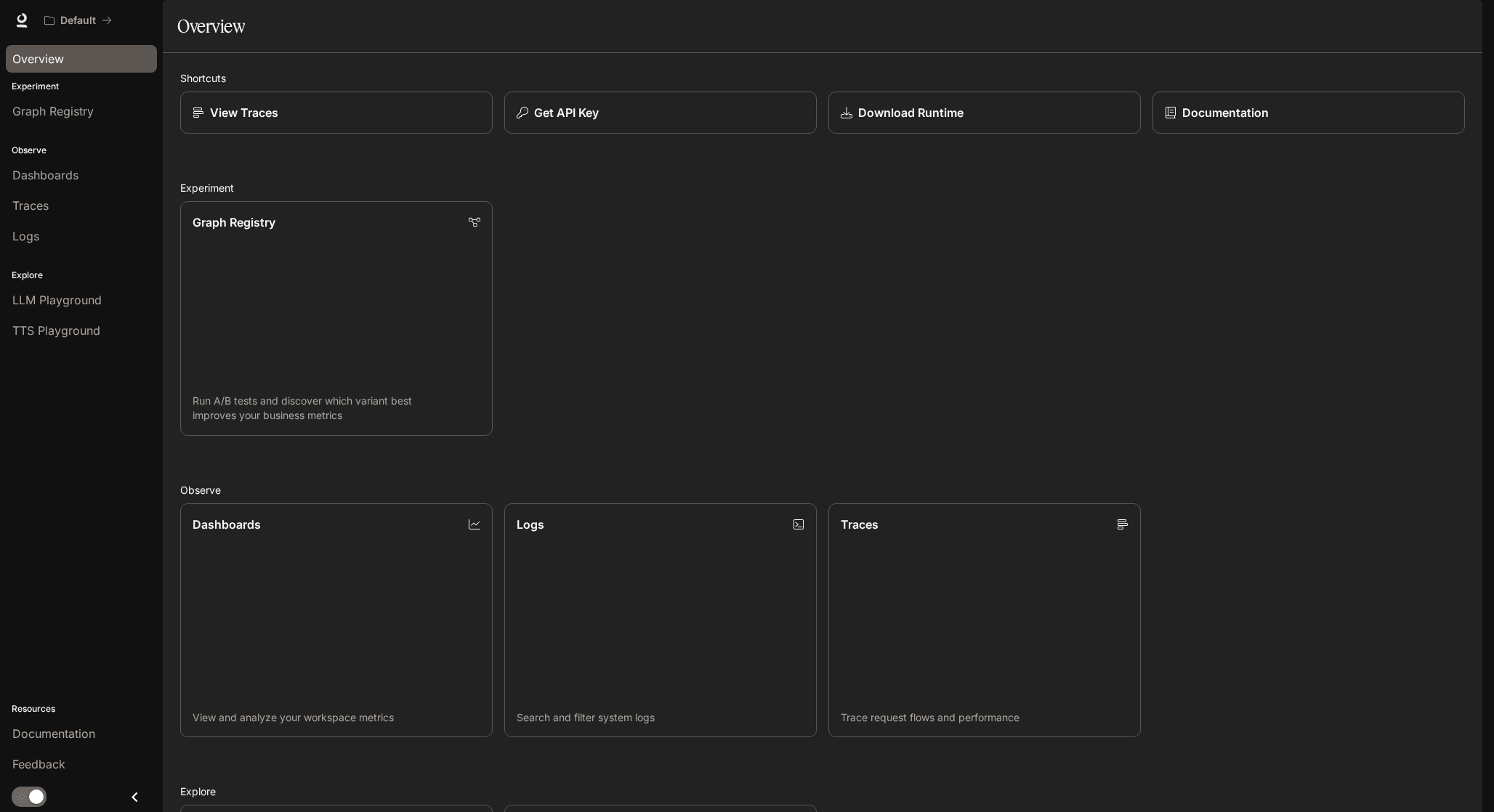
click at [61, 63] on span "Overview" at bounding box center [38, 58] width 52 height 17
click at [28, 16] on icon at bounding box center [22, 21] width 15 height 15
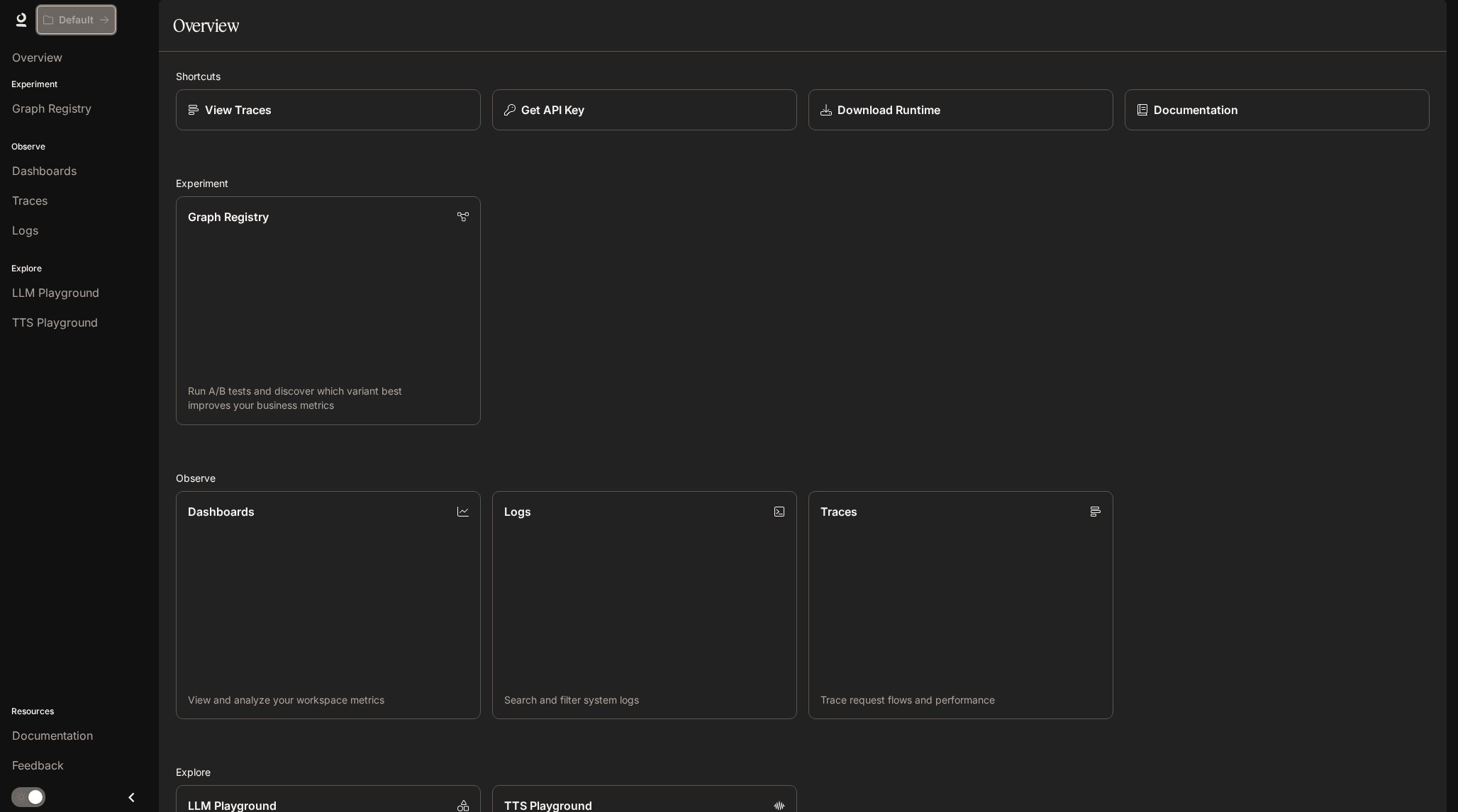
click at [103, 21] on icon "All workspaces" at bounding box center [104, 20] width 10 height 10
